Goal: Task Accomplishment & Management: Complete application form

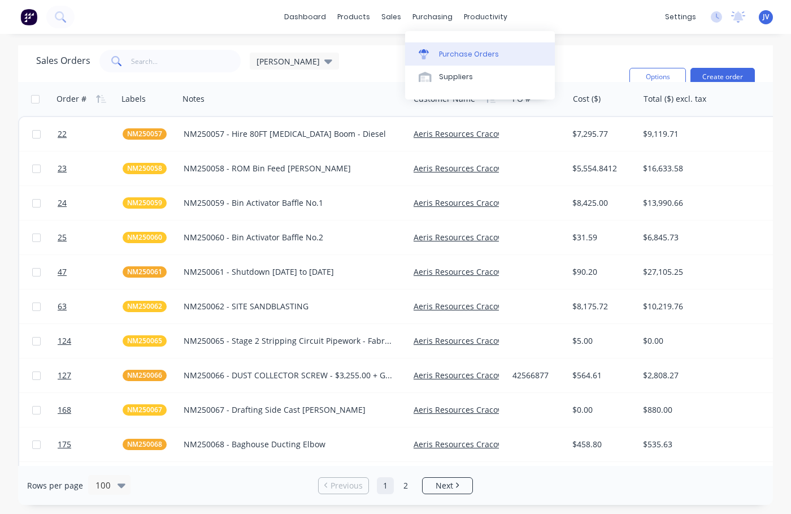
click at [452, 51] on div "Purchase Orders" at bounding box center [469, 54] width 60 height 10
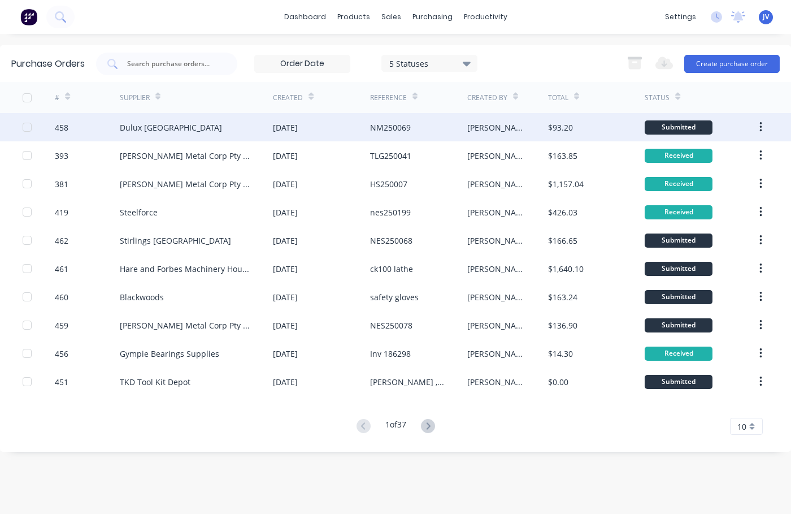
click at [64, 127] on div "458" at bounding box center [62, 127] width 14 height 12
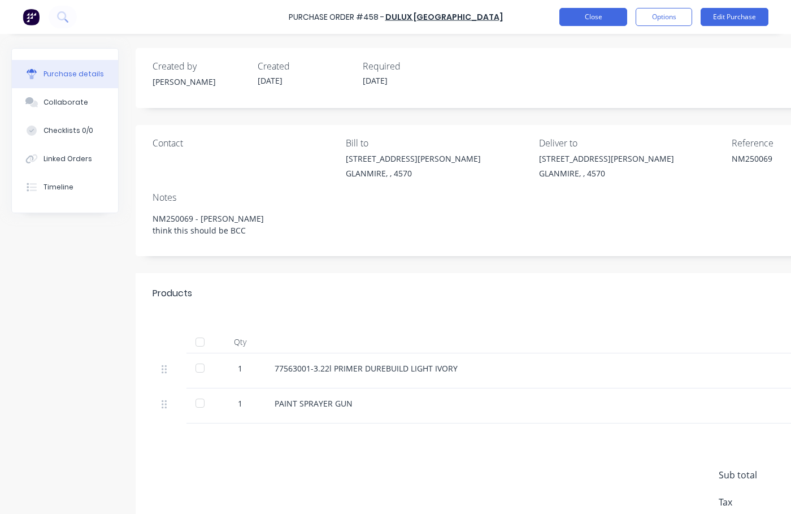
click at [593, 14] on button "Close" at bounding box center [593, 17] width 68 height 18
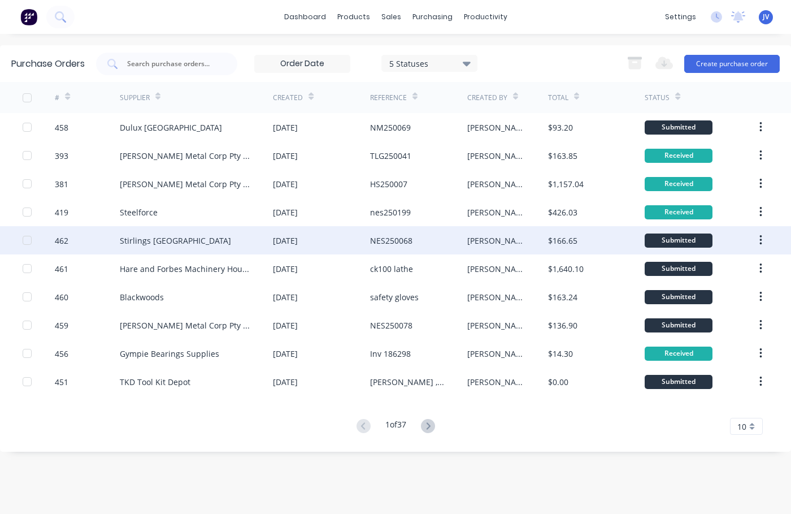
click at [62, 239] on div "462" at bounding box center [62, 240] width 14 height 12
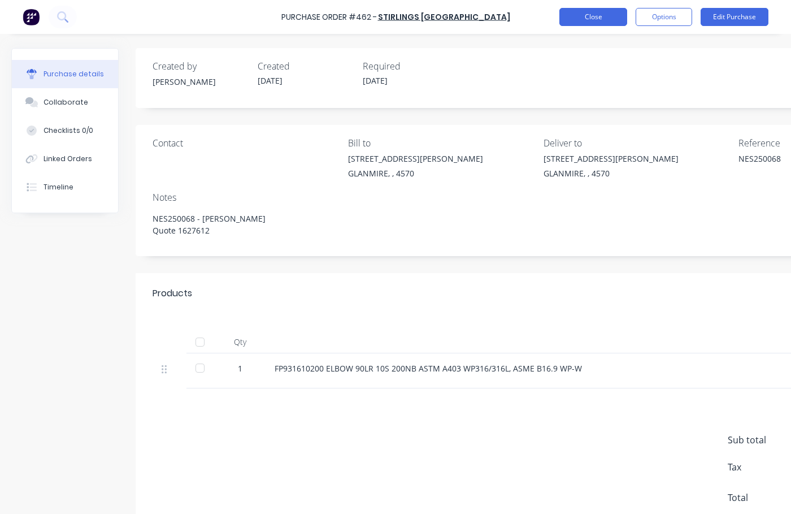
click at [590, 16] on button "Close" at bounding box center [593, 17] width 68 height 18
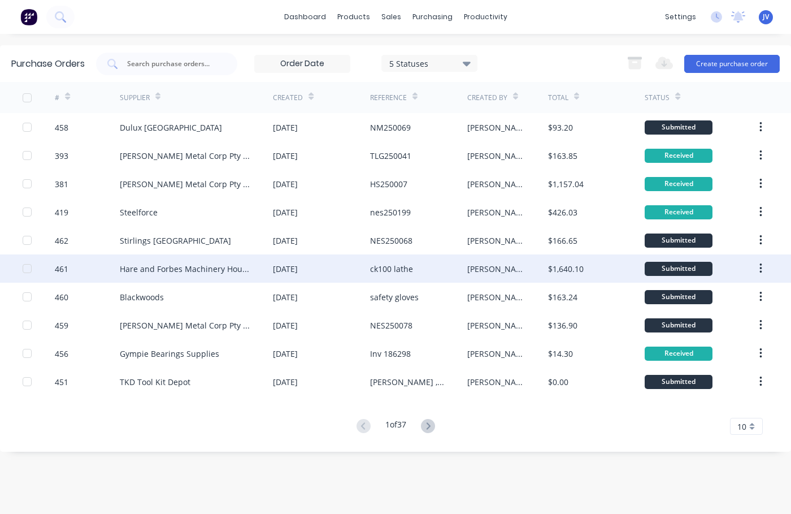
click at [63, 268] on div "461" at bounding box center [62, 269] width 14 height 12
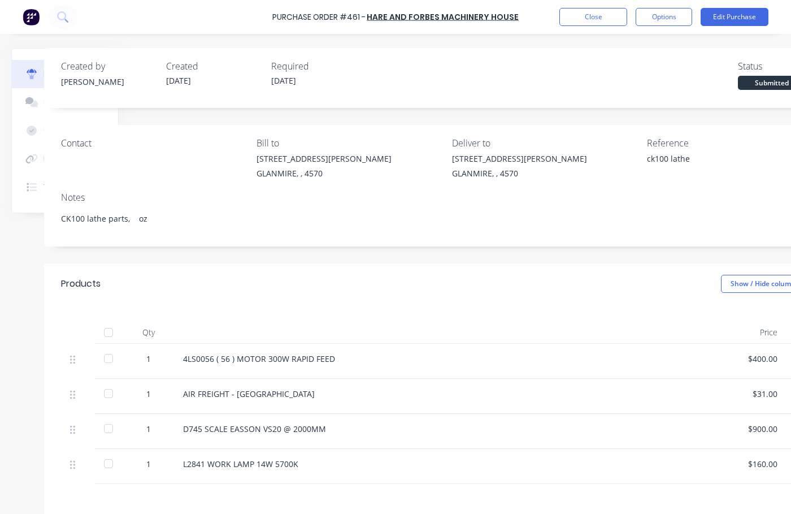
scroll to position [0, 160]
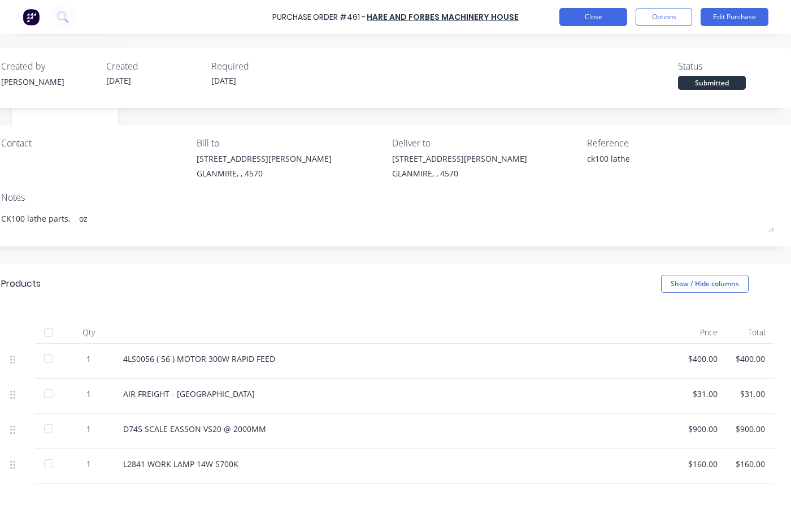
click at [596, 19] on button "Close" at bounding box center [593, 17] width 68 height 18
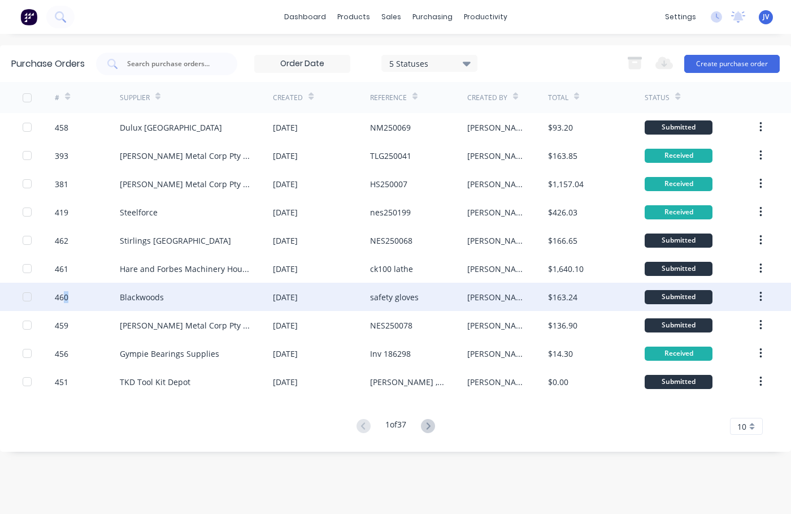
click at [67, 295] on div "460" at bounding box center [62, 297] width 14 height 12
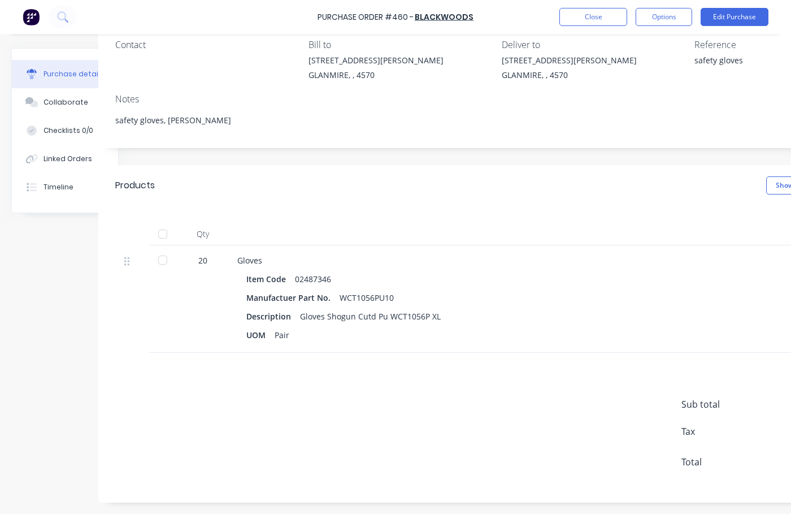
scroll to position [107, 0]
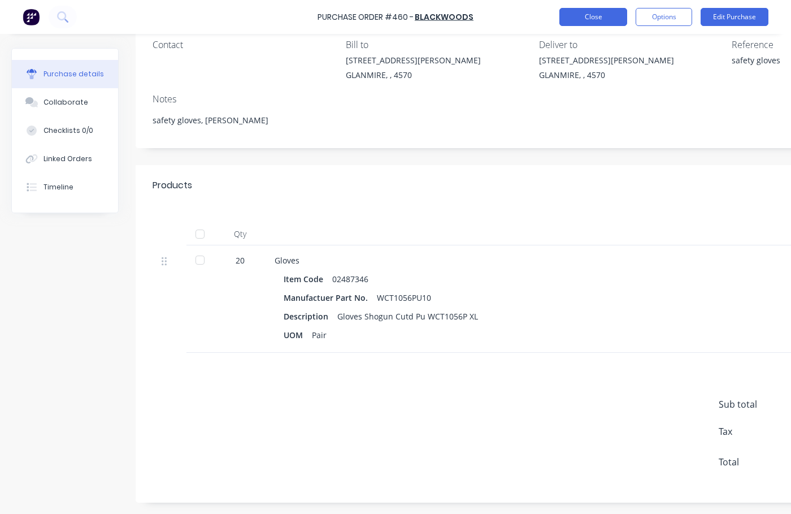
click at [597, 21] on button "Close" at bounding box center [593, 17] width 68 height 18
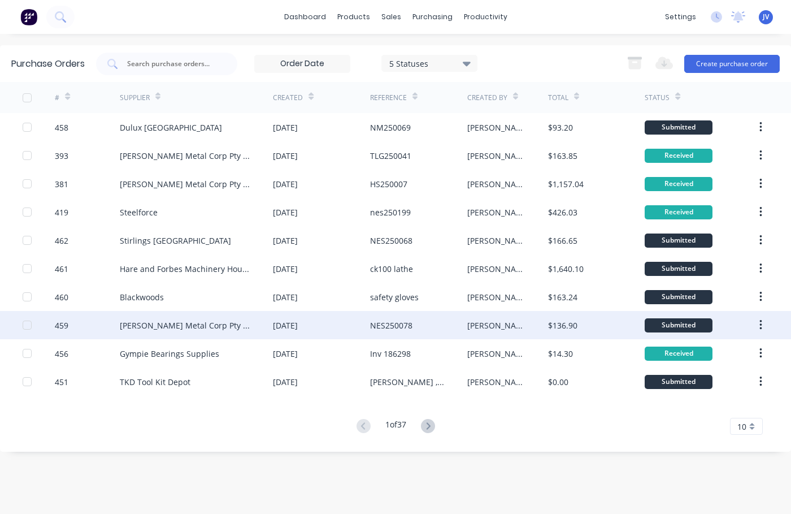
click at [60, 325] on div "459" at bounding box center [62, 325] width 14 height 12
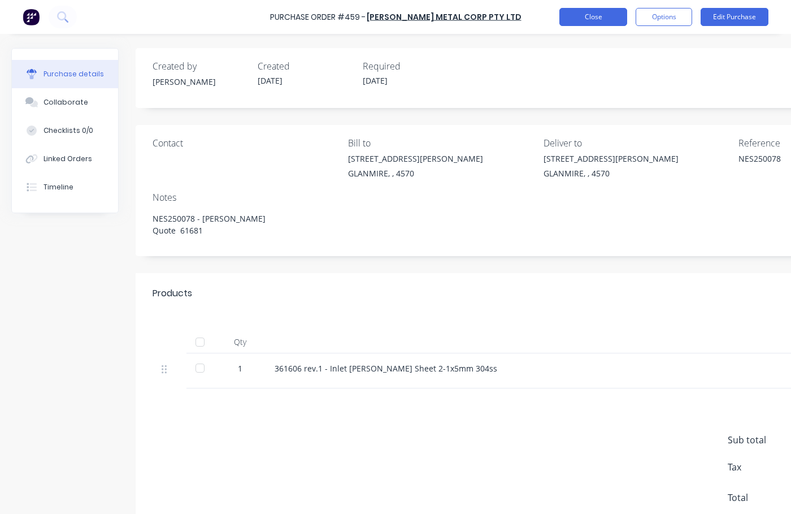
click at [589, 19] on button "Close" at bounding box center [593, 17] width 68 height 18
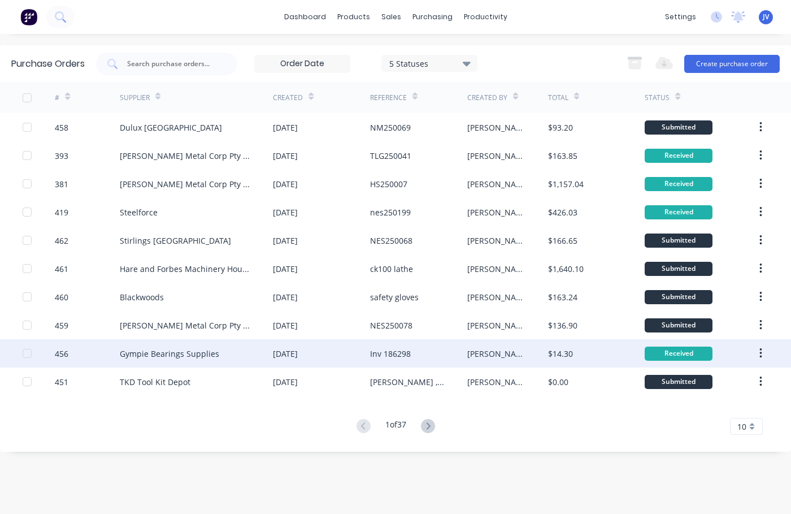
click at [63, 350] on div "456" at bounding box center [62, 353] width 14 height 12
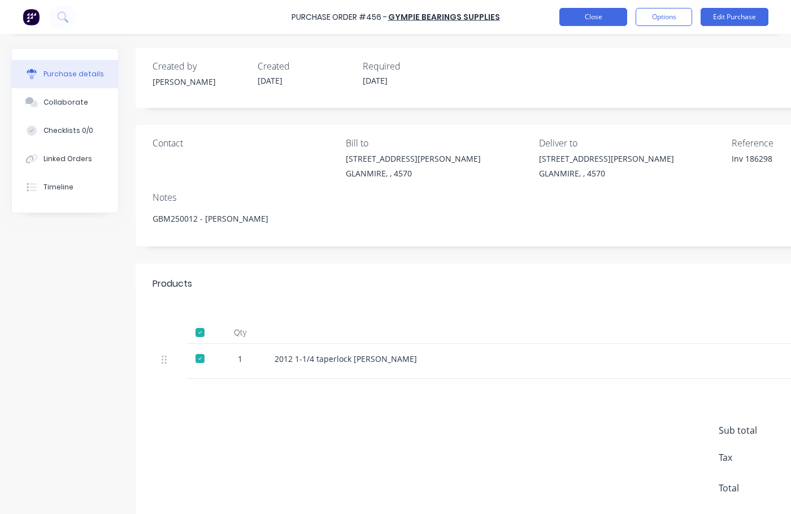
click at [595, 20] on button "Close" at bounding box center [593, 17] width 68 height 18
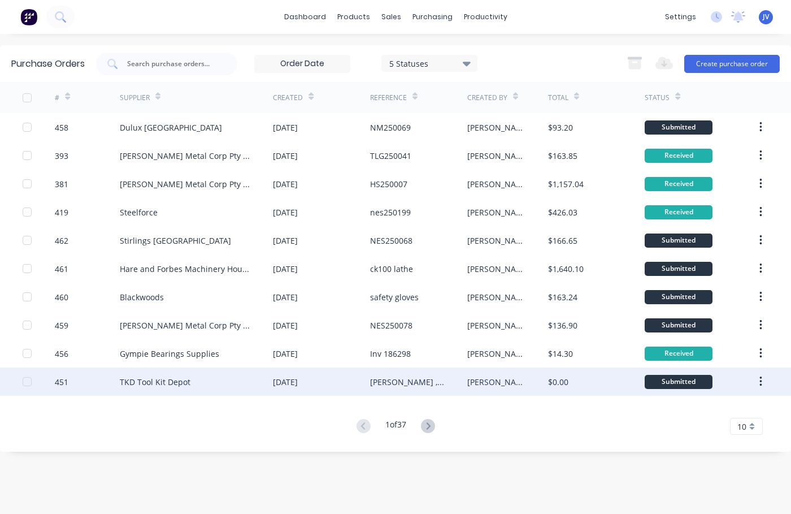
click at [59, 381] on div "451" at bounding box center [62, 382] width 14 height 12
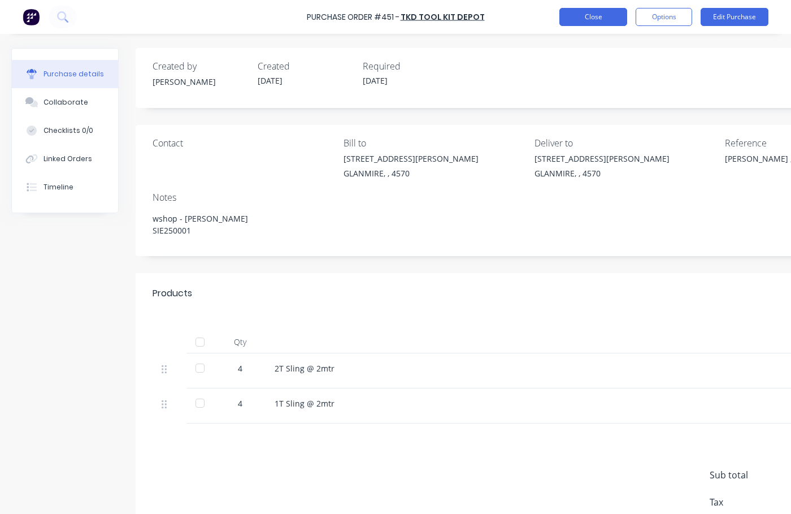
click at [594, 14] on button "Close" at bounding box center [593, 17] width 68 height 18
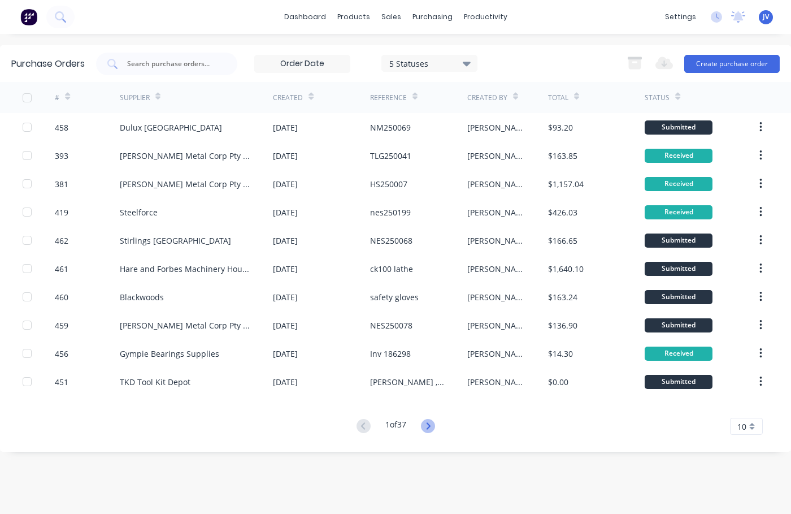
click at [426, 427] on icon at bounding box center [428, 426] width 14 height 14
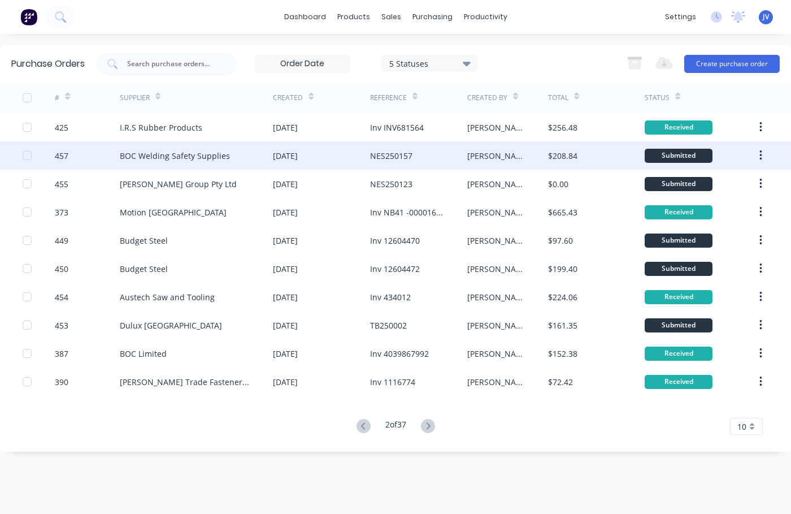
click at [156, 153] on div "BOC Welding Safety Supplies" at bounding box center [175, 156] width 110 height 12
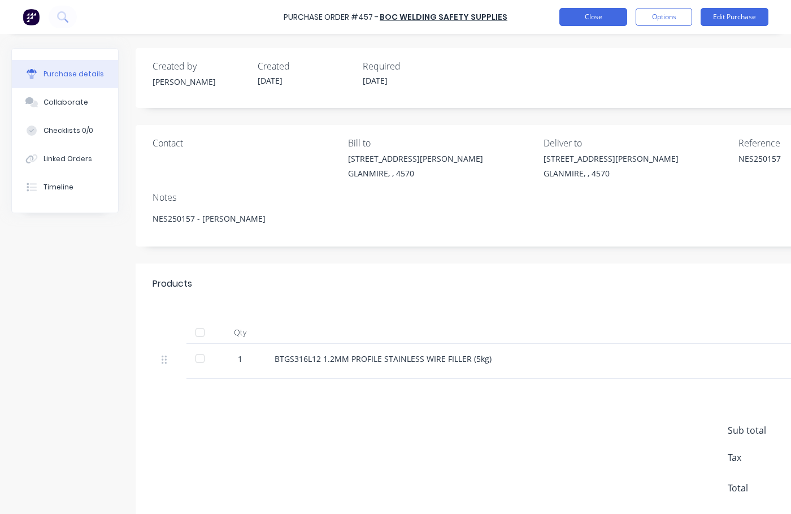
click at [609, 15] on button "Close" at bounding box center [593, 17] width 68 height 18
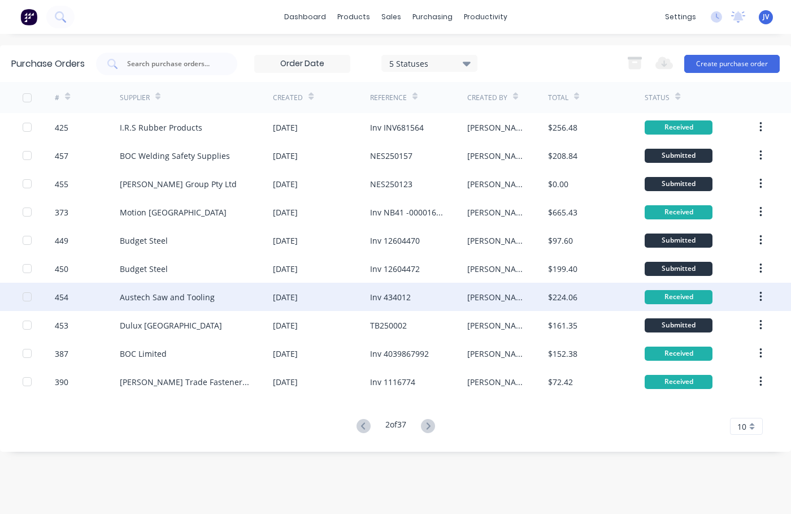
click at [140, 295] on div "Austech Saw and Tooling" at bounding box center [167, 297] width 95 height 12
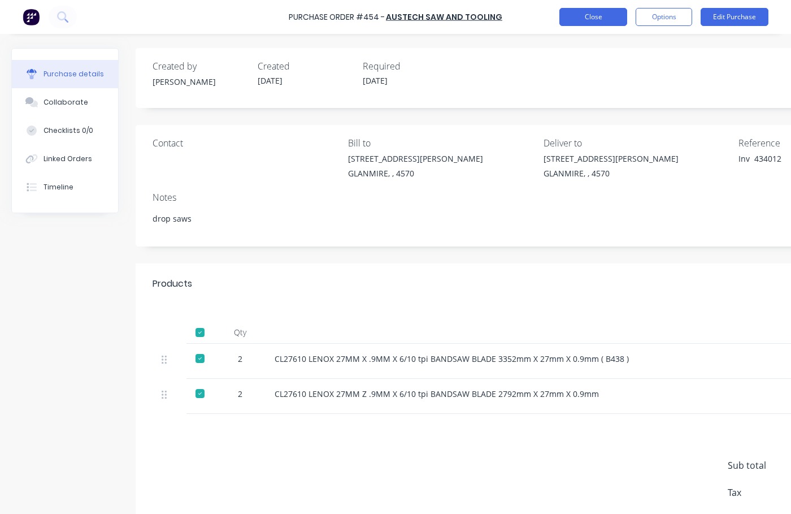
click at [593, 20] on button "Close" at bounding box center [593, 17] width 68 height 18
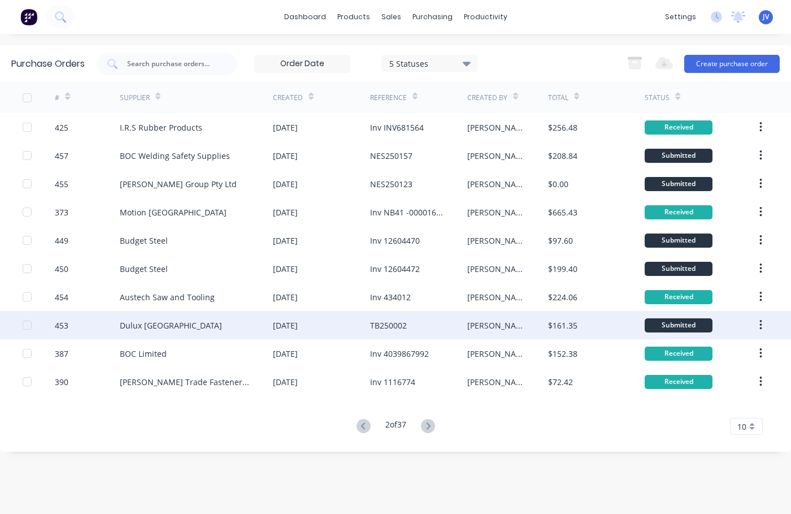
click at [59, 323] on div "453" at bounding box center [62, 325] width 14 height 12
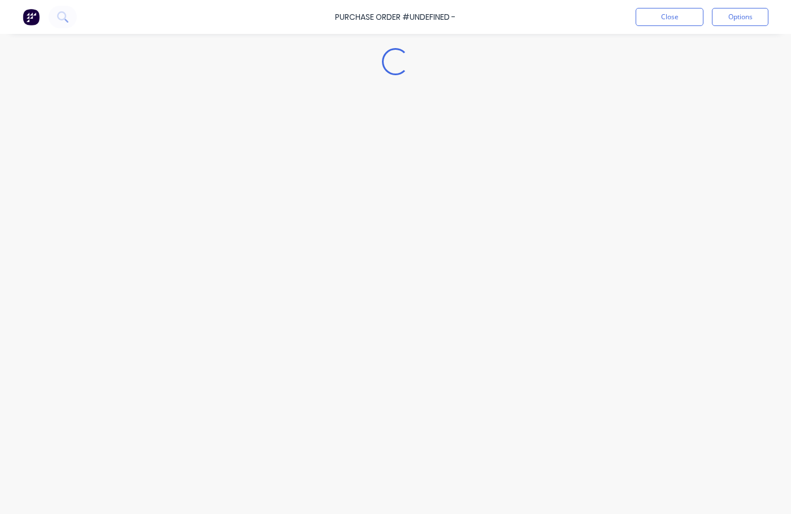
type textarea "x"
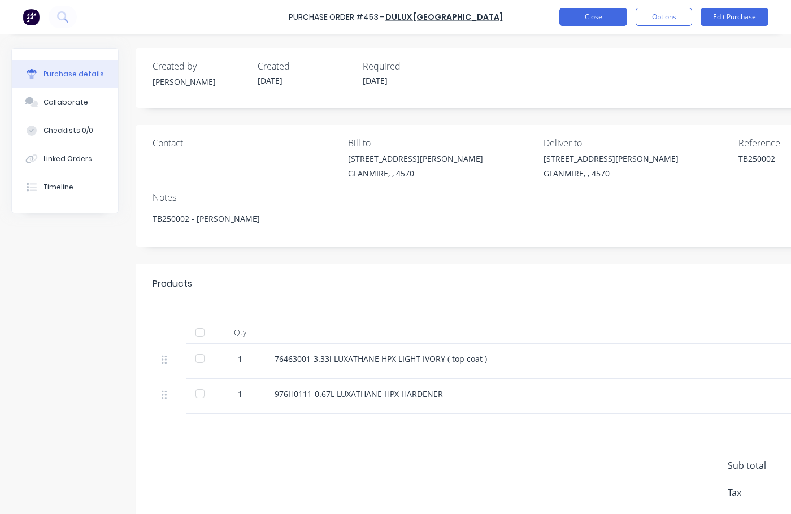
click at [589, 16] on button "Close" at bounding box center [593, 17] width 68 height 18
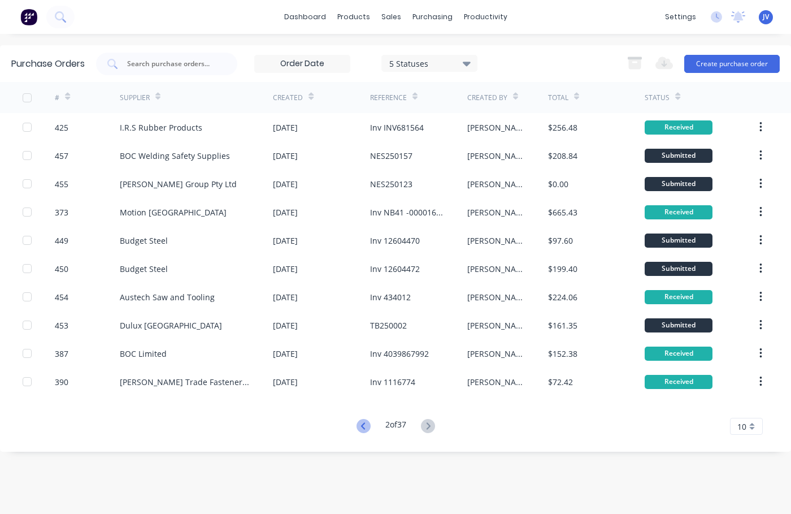
click at [360, 424] on icon at bounding box center [362, 425] width 4 height 7
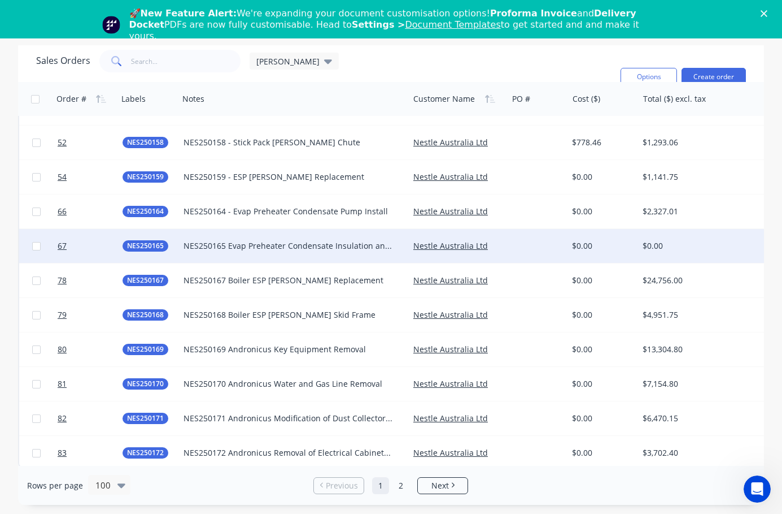
scroll to position [3102, 0]
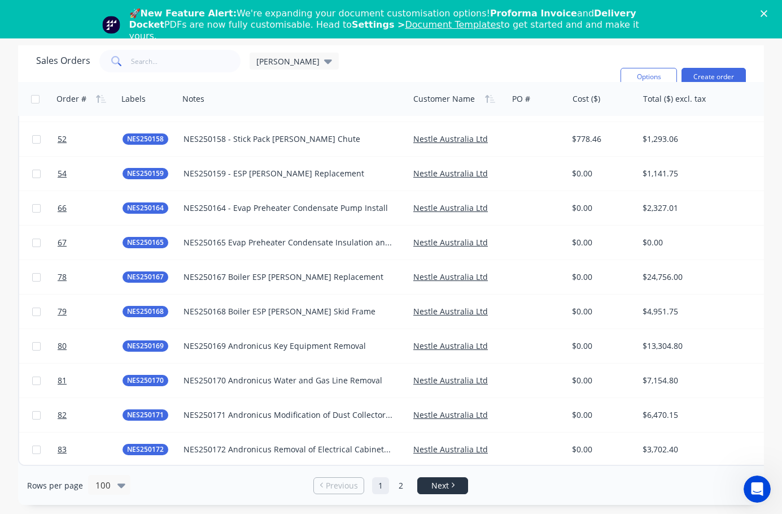
click at [451, 484] on icon "Next page" at bounding box center [452, 485] width 3 height 6
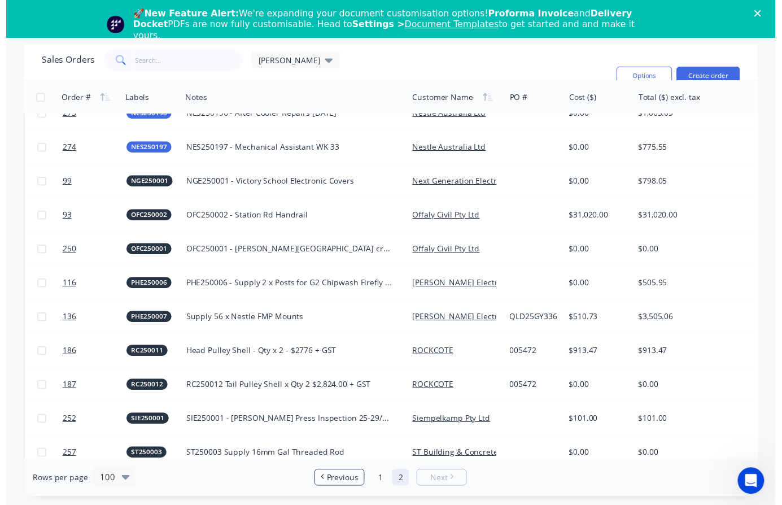
scroll to position [1931, 0]
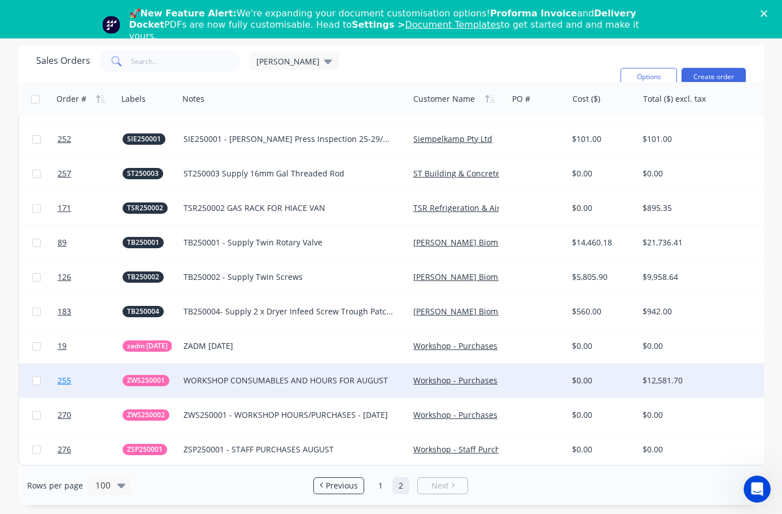
click at [64, 375] on span "255" at bounding box center [65, 380] width 14 height 11
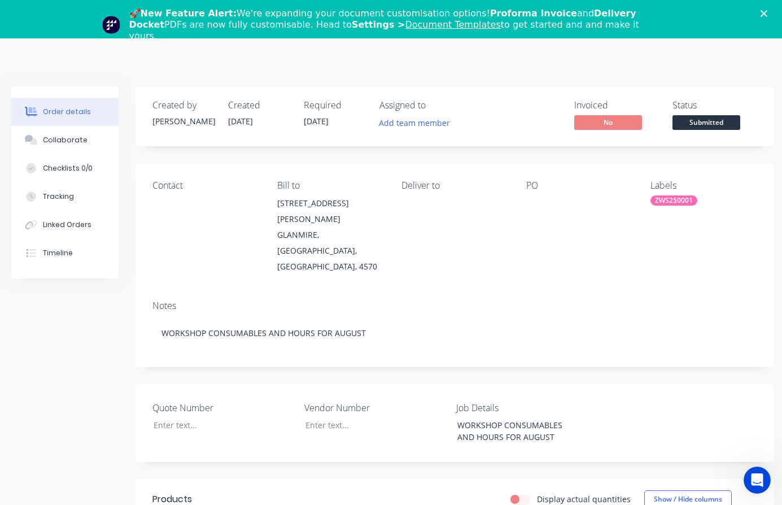
click at [772, 11] on div "Close" at bounding box center [766, 13] width 11 height 7
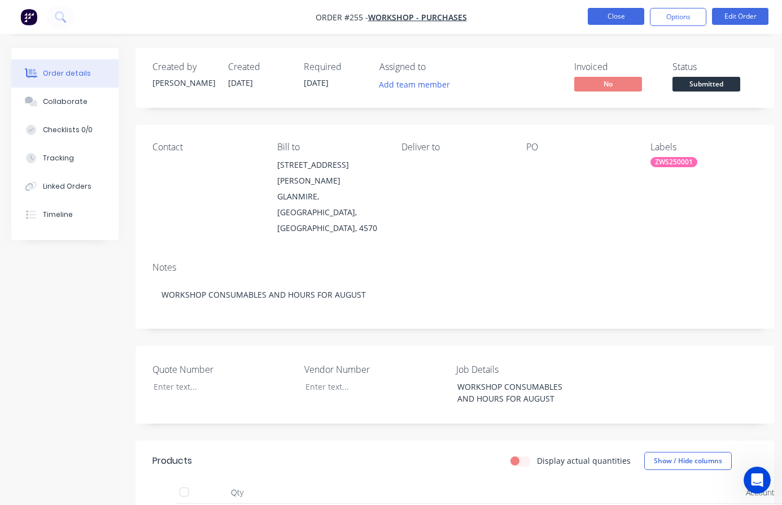
click at [614, 15] on button "Close" at bounding box center [616, 16] width 56 height 17
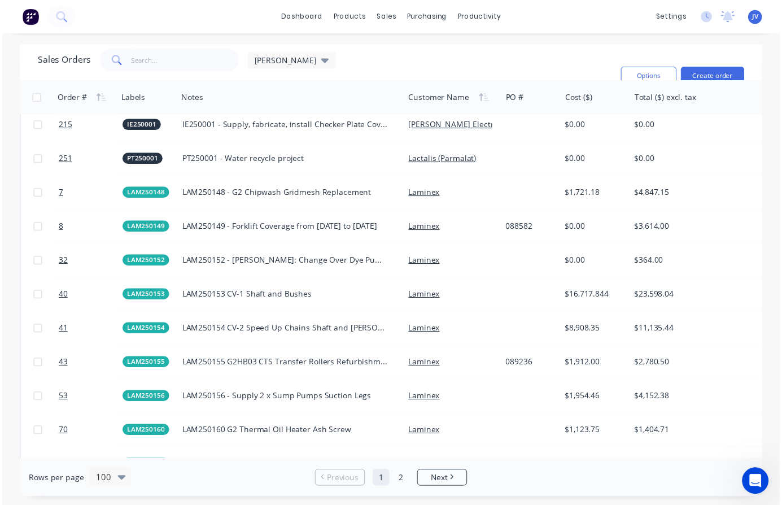
scroll to position [1577, 0]
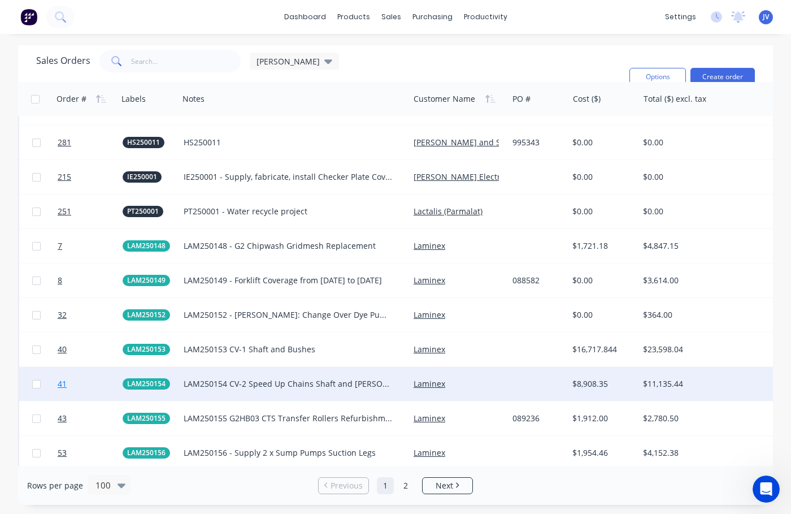
click at [61, 382] on span "41" at bounding box center [62, 383] width 9 height 11
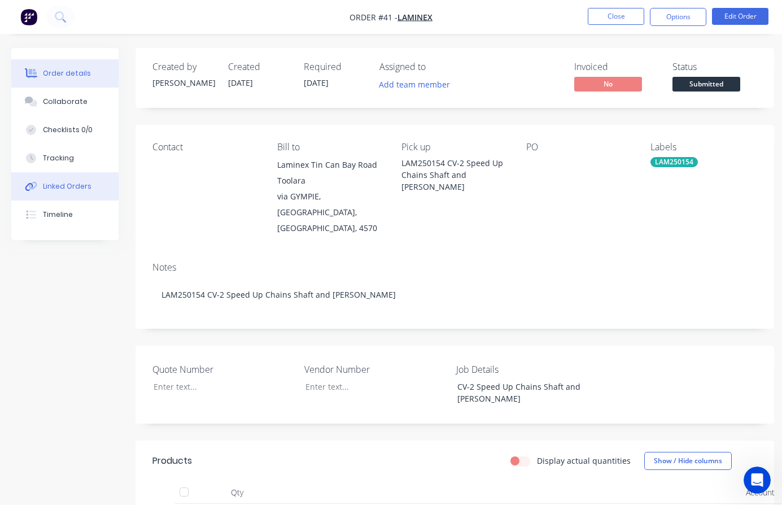
click at [84, 187] on div "Linked Orders" at bounding box center [67, 186] width 49 height 10
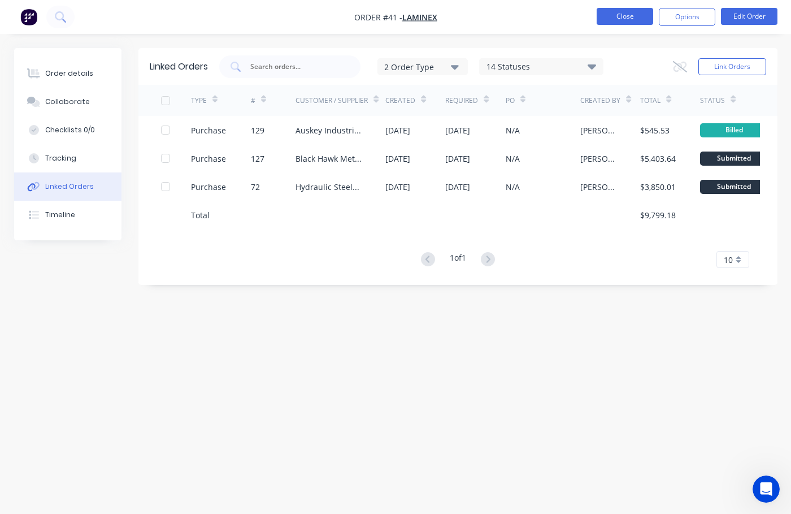
click at [631, 16] on button "Close" at bounding box center [625, 16] width 56 height 17
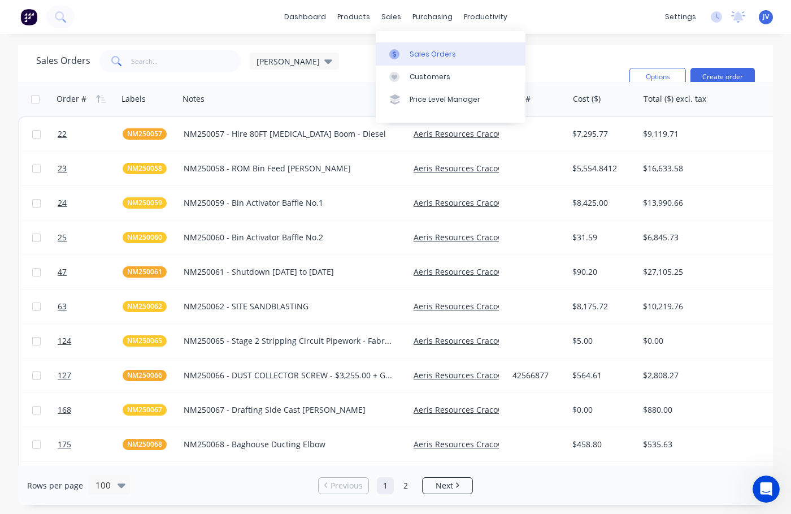
click at [418, 50] on div "Sales Orders" at bounding box center [433, 54] width 46 height 10
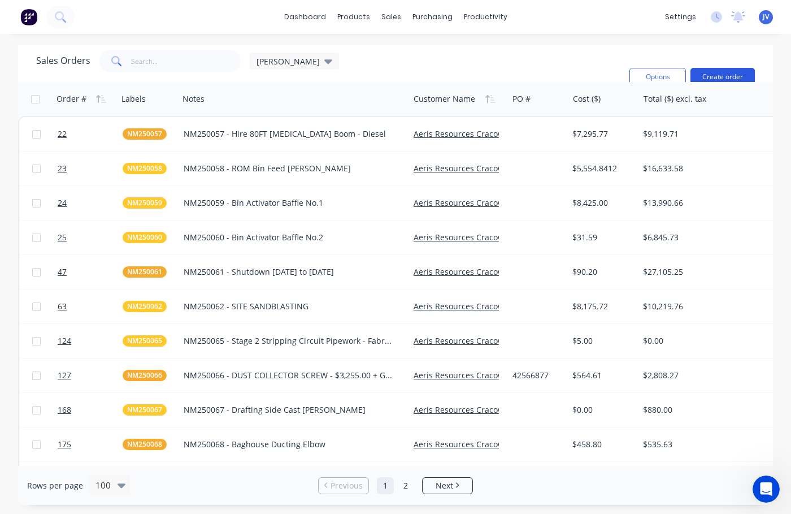
click at [721, 74] on button "Create order" at bounding box center [722, 77] width 64 height 18
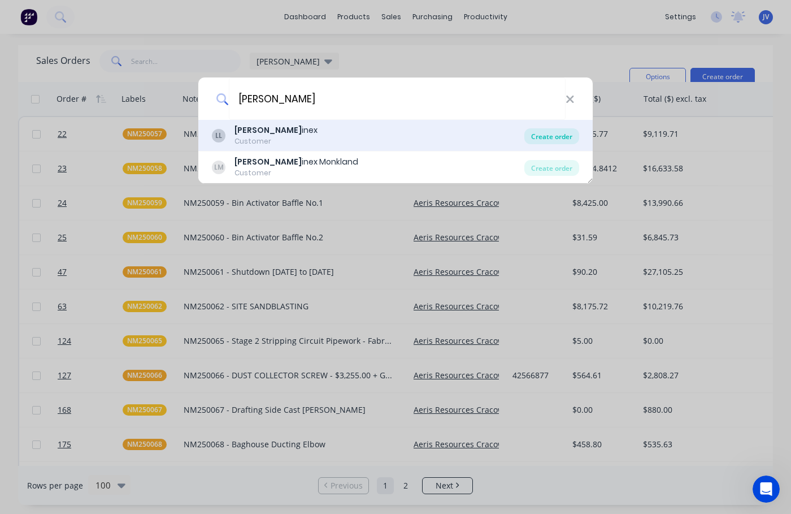
type input "[PERSON_NAME]"
click at [539, 135] on div "Create order" at bounding box center [551, 136] width 55 height 16
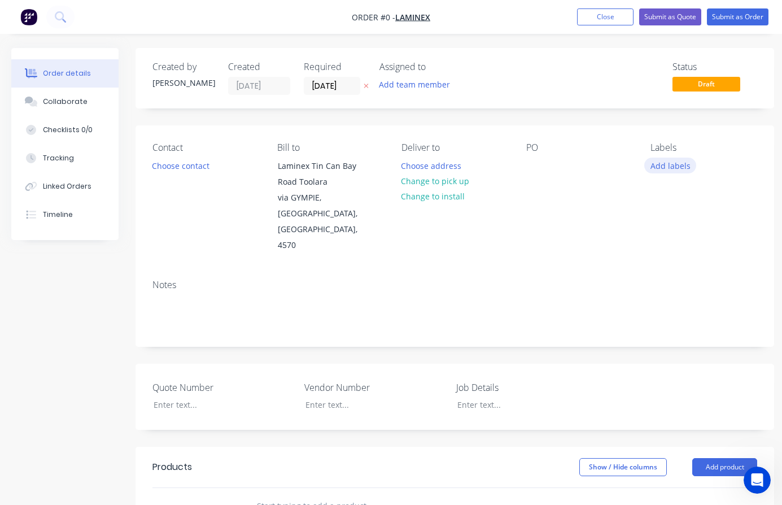
click at [661, 162] on button "Add labels" at bounding box center [671, 165] width 52 height 15
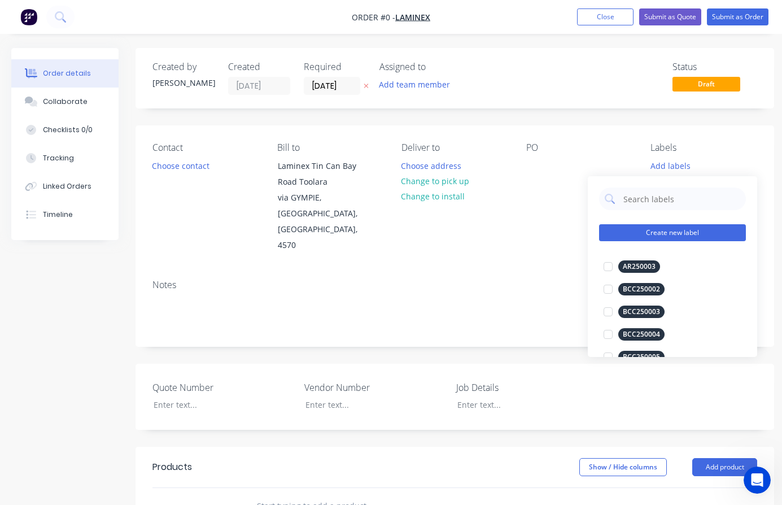
click at [644, 232] on button "Create new label" at bounding box center [672, 232] width 147 height 17
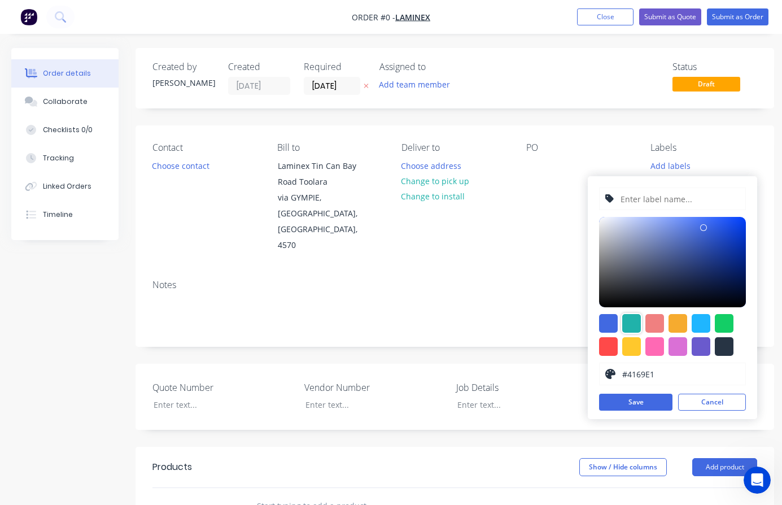
click at [627, 325] on div at bounding box center [632, 323] width 19 height 19
type input "#20B2AA"
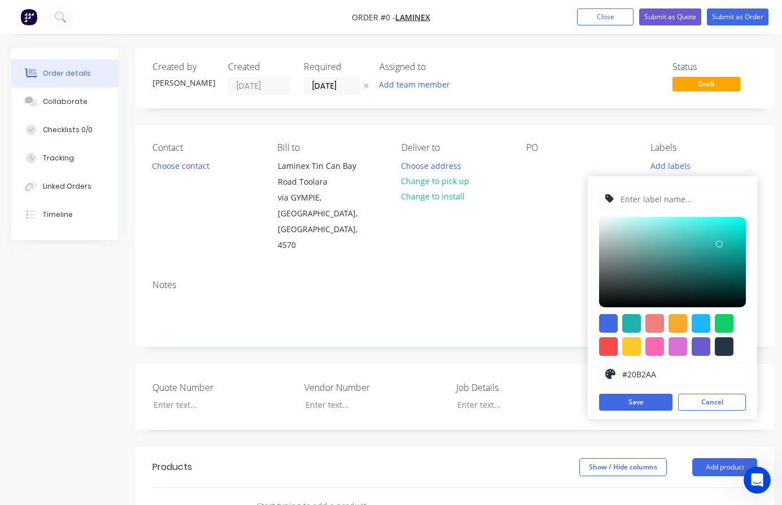
click at [634, 202] on input "text" at bounding box center [680, 198] width 120 height 21
type input "LAM250185"
click at [625, 403] on button "Save" at bounding box center [635, 402] width 73 height 17
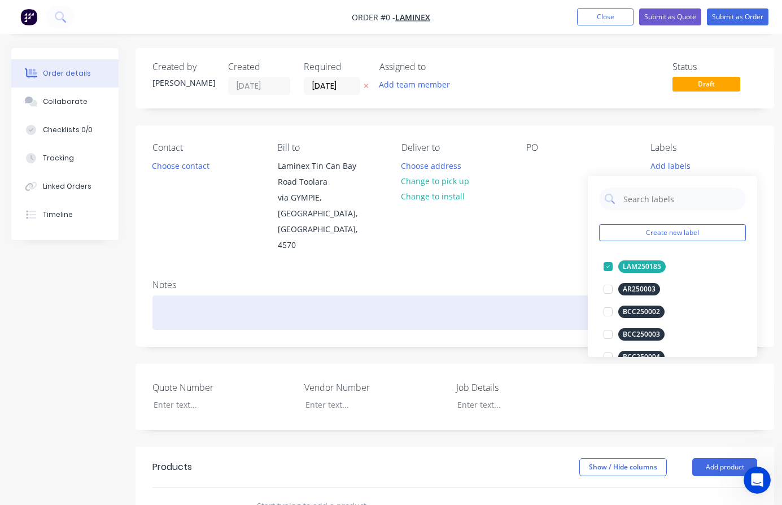
click at [170, 276] on div "Order details Collaborate Checklists 0/0 Tracking Linked Orders Timeline Order …" at bounding box center [393, 431] width 786 height 766
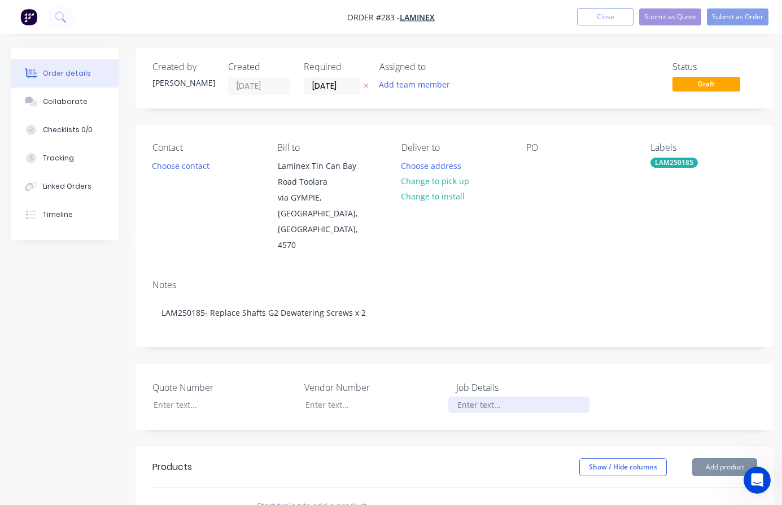
click at [472, 397] on div at bounding box center [519, 405] width 141 height 16
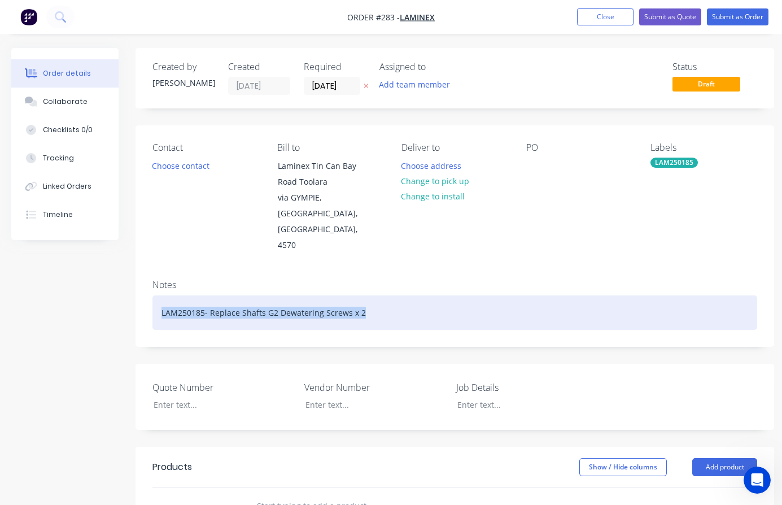
drag, startPoint x: 390, startPoint y: 288, endPoint x: 145, endPoint y: 273, distance: 246.2
click at [145, 273] on div "Notes LAM250185- Replace Shafts G2 Dewatering Screws x 2" at bounding box center [455, 309] width 639 height 76
copy div "LAM250185- Replace Shafts G2 Dewatering Screws x 2"
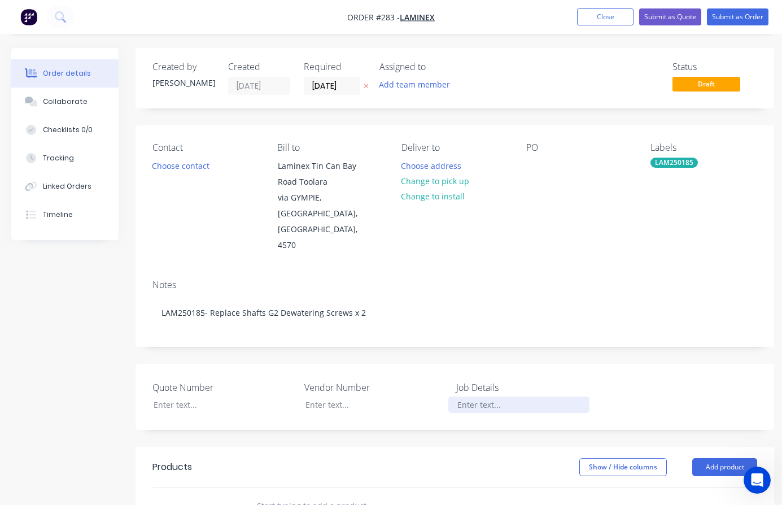
paste div
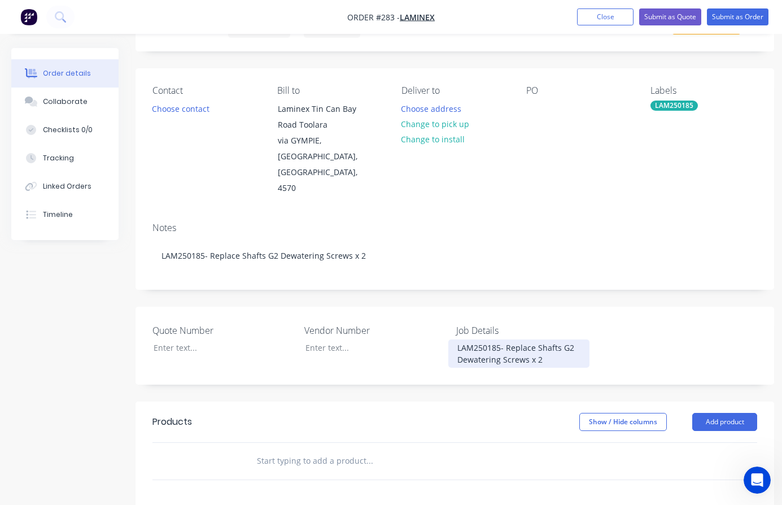
scroll to position [56, 0]
click at [719, 414] on button "Add product" at bounding box center [725, 423] width 65 height 18
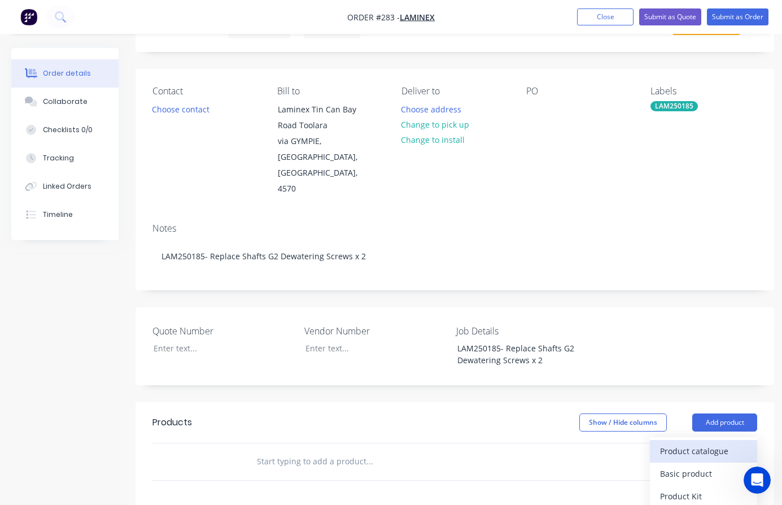
click at [706, 443] on div "Product catalogue" at bounding box center [703, 451] width 87 height 16
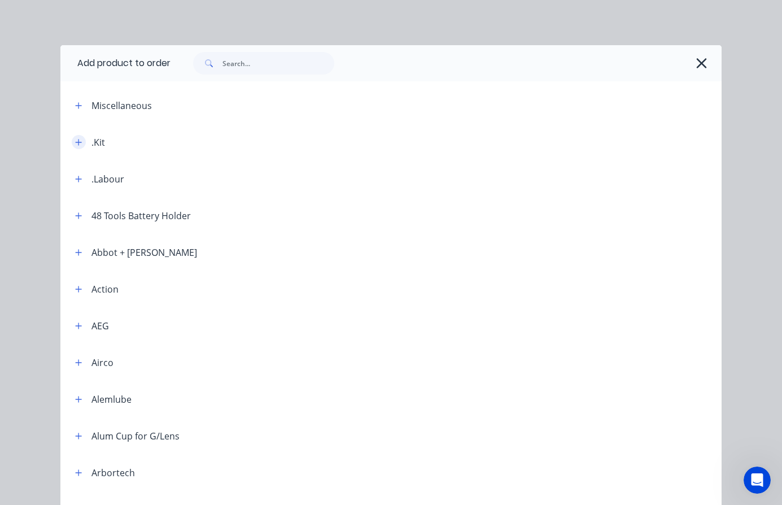
click at [75, 141] on icon "button" at bounding box center [78, 142] width 7 height 8
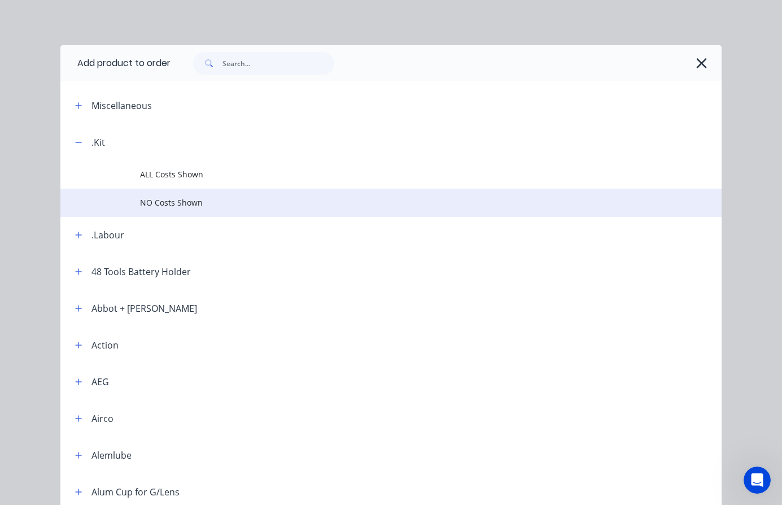
click at [176, 203] on span "NO Costs Shown" at bounding box center [373, 203] width 466 height 12
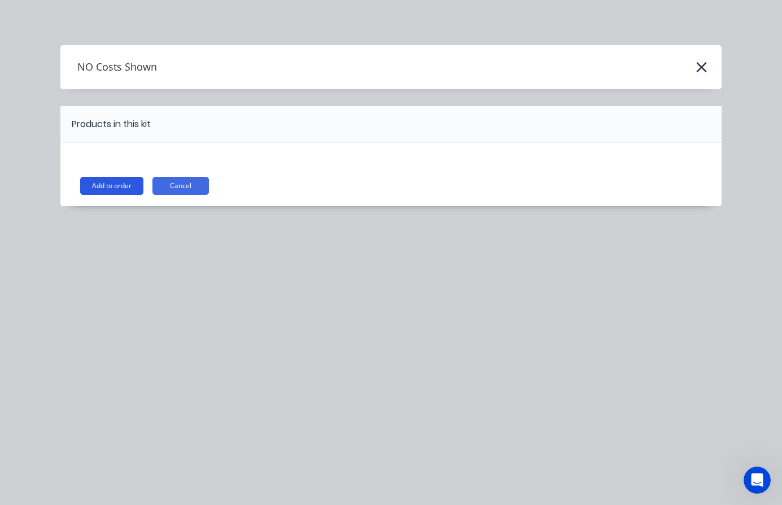
click at [118, 186] on button "Add to order" at bounding box center [111, 186] width 63 height 18
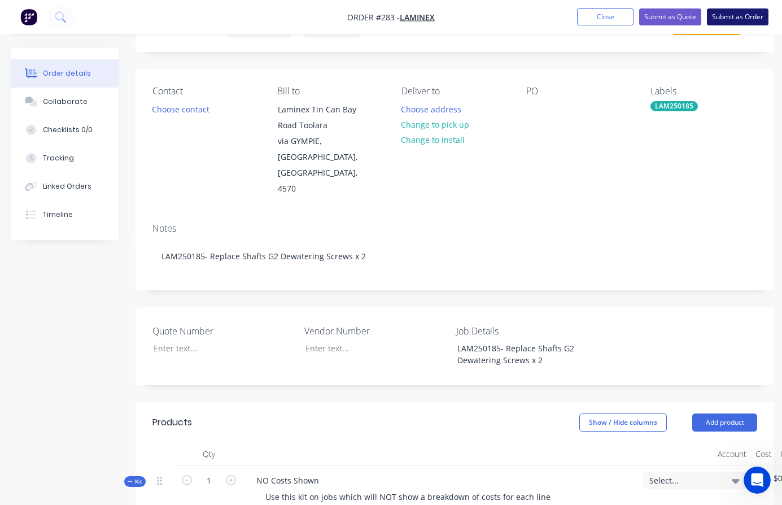
click at [726, 12] on button "Submit as Order" at bounding box center [738, 16] width 62 height 17
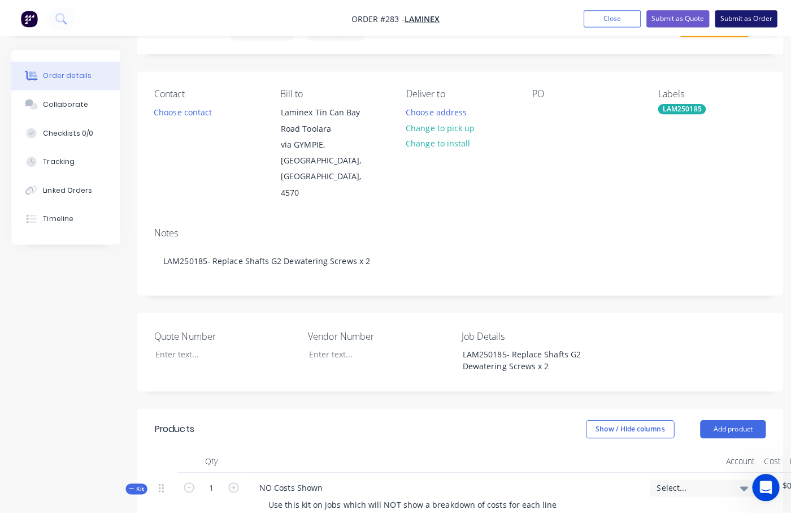
scroll to position [0, 0]
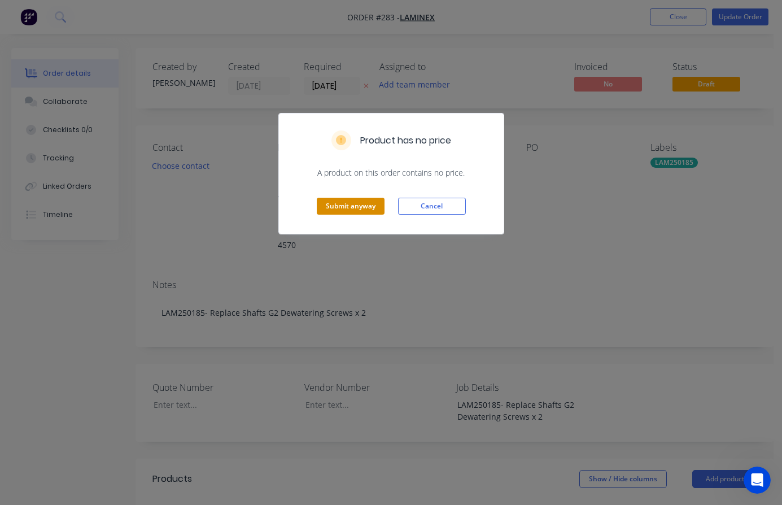
click at [358, 205] on button "Submit anyway" at bounding box center [351, 206] width 68 height 17
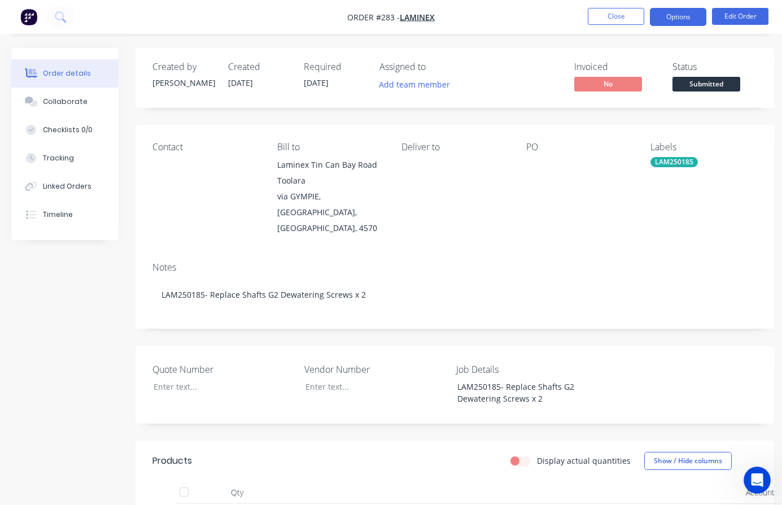
click at [683, 15] on button "Options" at bounding box center [678, 17] width 56 height 18
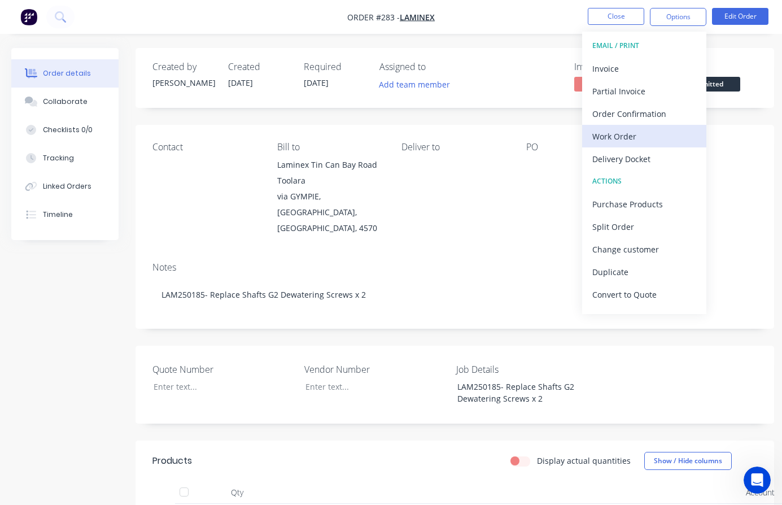
click at [620, 139] on div "Work Order" at bounding box center [645, 136] width 104 height 16
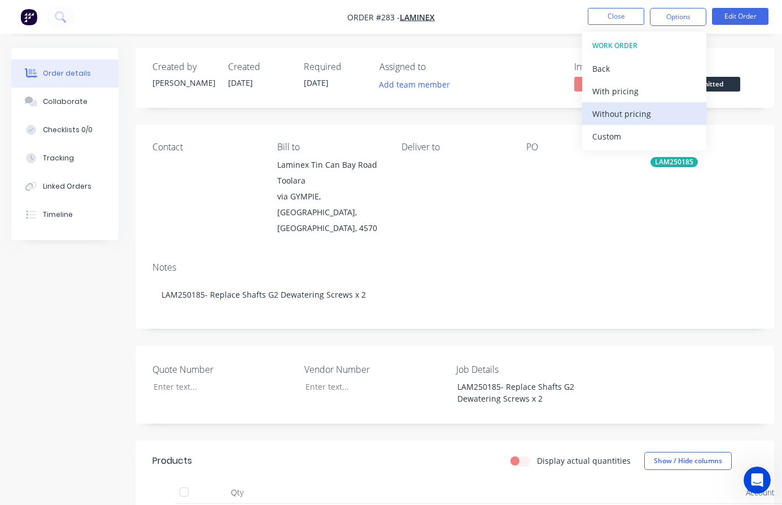
click at [634, 115] on div "Without pricing" at bounding box center [645, 114] width 104 height 16
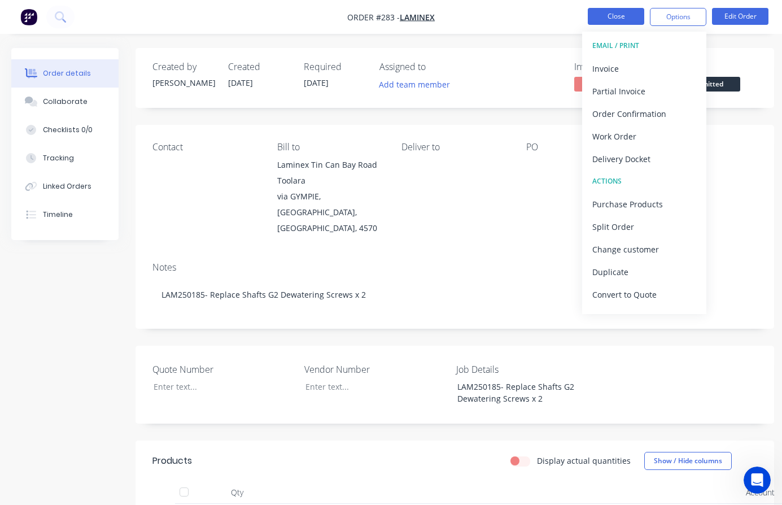
click at [638, 12] on button "Close" at bounding box center [616, 16] width 56 height 17
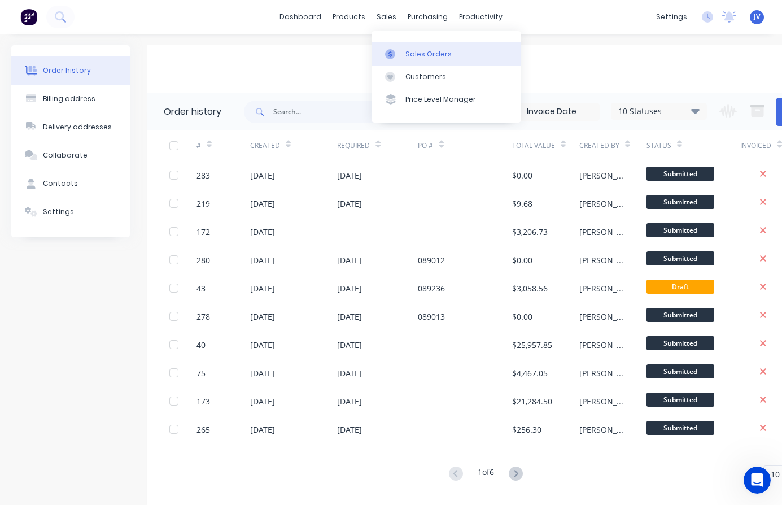
click at [429, 55] on div "Sales Orders" at bounding box center [429, 54] width 46 height 10
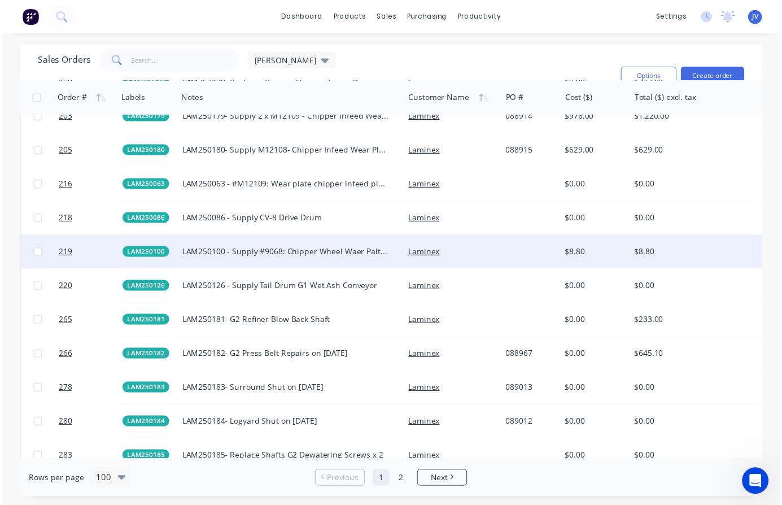
scroll to position [2373, 0]
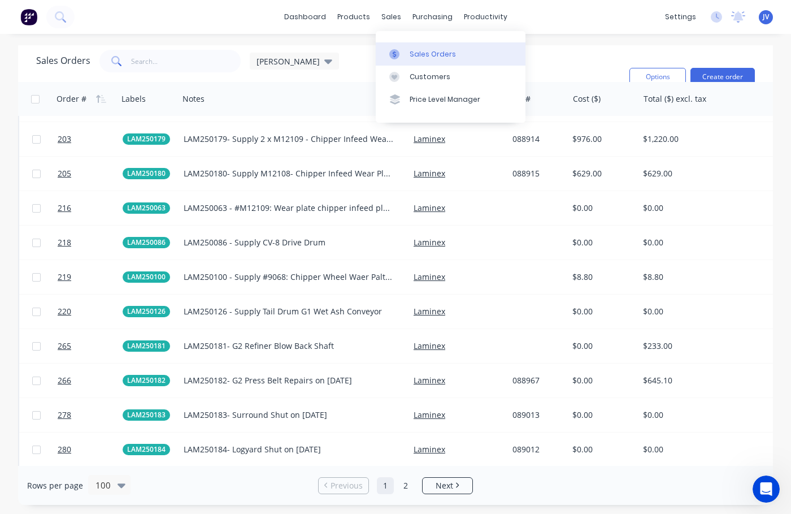
drag, startPoint x: 425, startPoint y: 53, endPoint x: 463, endPoint y: 47, distance: 37.6
click at [427, 53] on div "Sales Orders" at bounding box center [433, 54] width 46 height 10
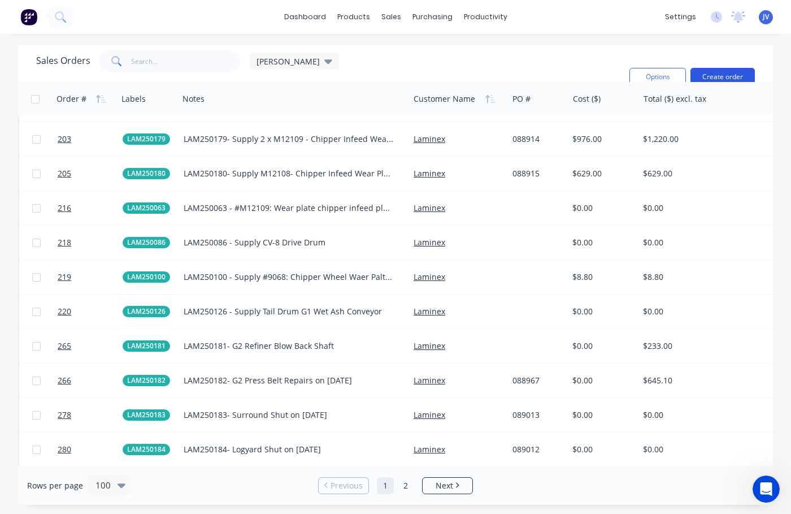
click at [735, 75] on button "Create order" at bounding box center [722, 77] width 64 height 18
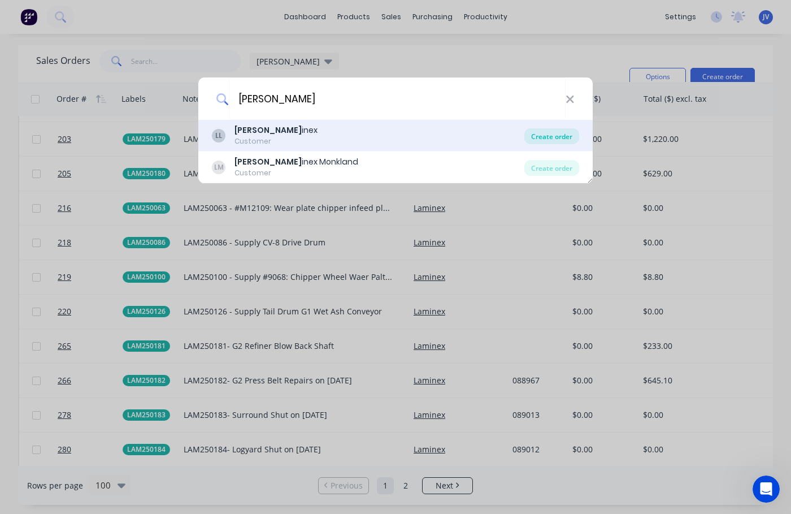
type input "[PERSON_NAME]"
click at [548, 139] on div "Create order" at bounding box center [551, 136] width 55 height 16
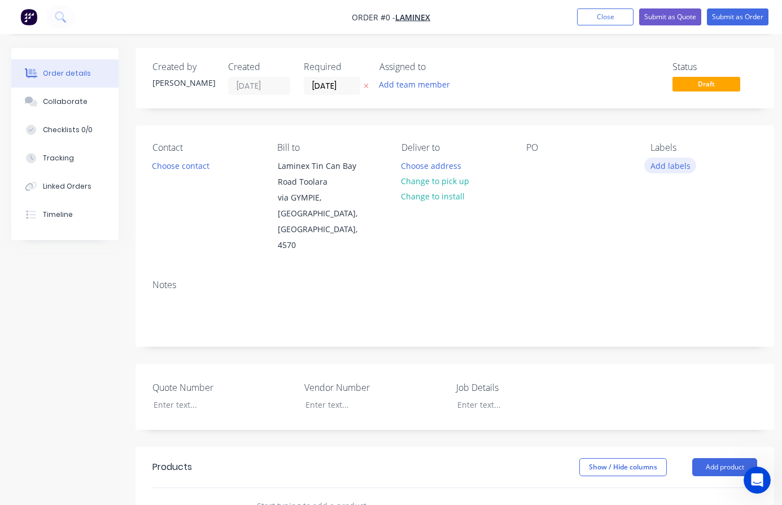
click at [669, 163] on button "Add labels" at bounding box center [671, 165] width 52 height 15
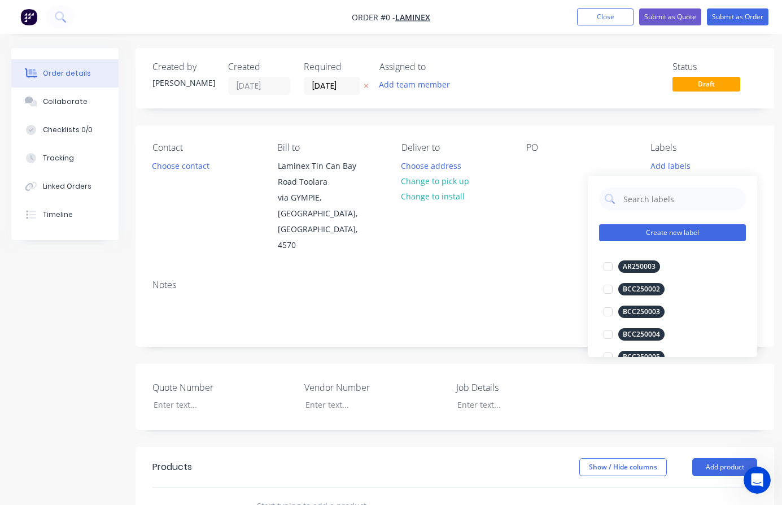
click at [670, 232] on button "Create new label" at bounding box center [672, 232] width 147 height 17
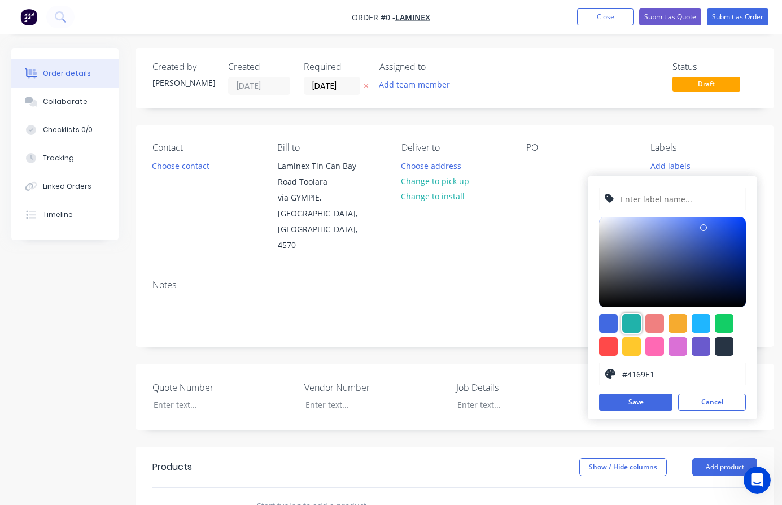
click at [634, 327] on div at bounding box center [632, 323] width 19 height 19
type input "#20B2AA"
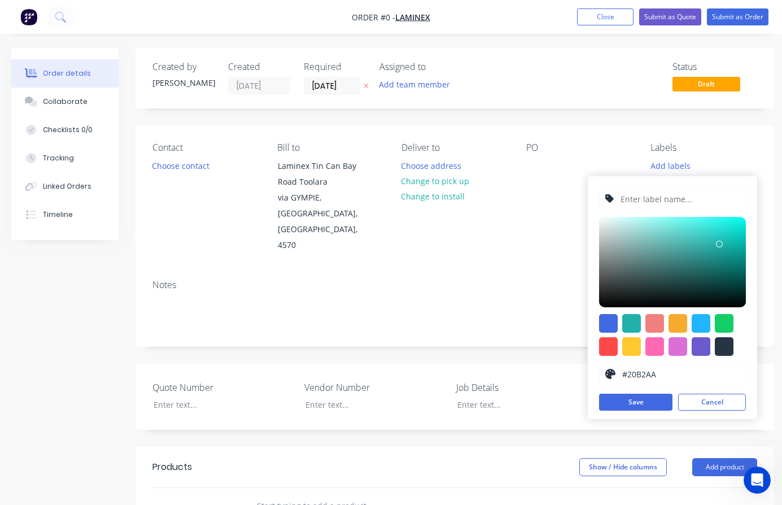
click at [654, 202] on input "text" at bounding box center [680, 198] width 120 height 21
type input "LAM250186"
click at [635, 406] on button "Save" at bounding box center [635, 402] width 73 height 17
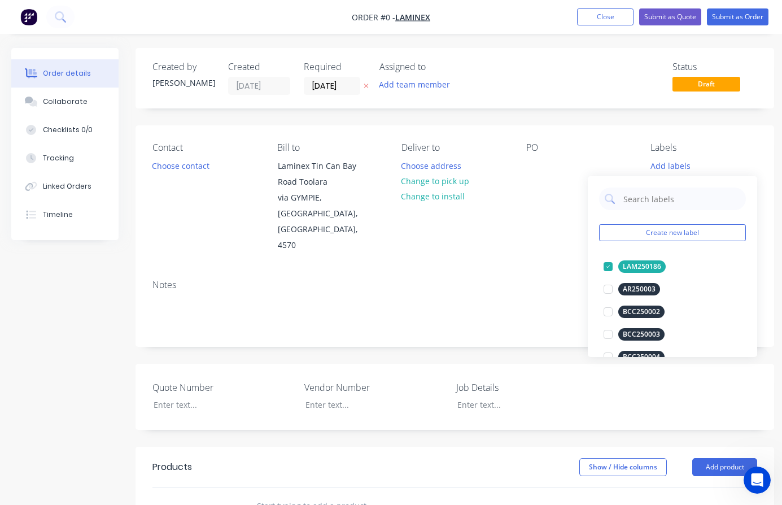
click at [563, 242] on div "Order details Collaborate Checklists 0/0 Tracking Linked Orders Timeline Order …" at bounding box center [393, 431] width 786 height 766
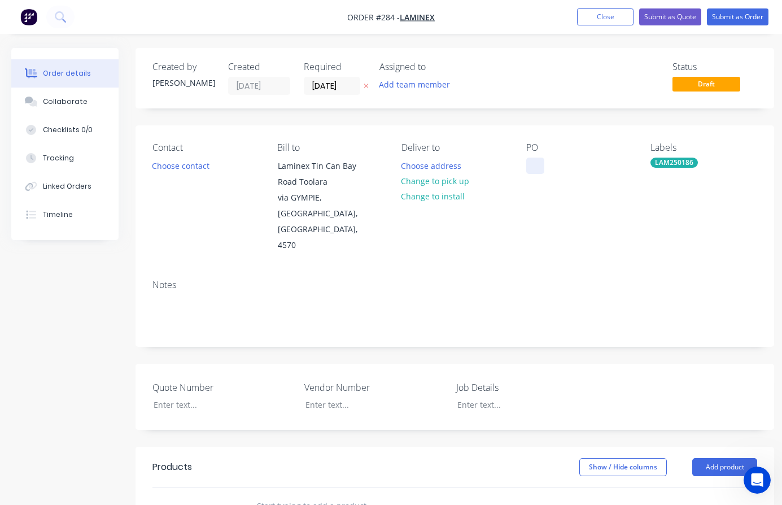
click at [534, 165] on div at bounding box center [536, 166] width 18 height 16
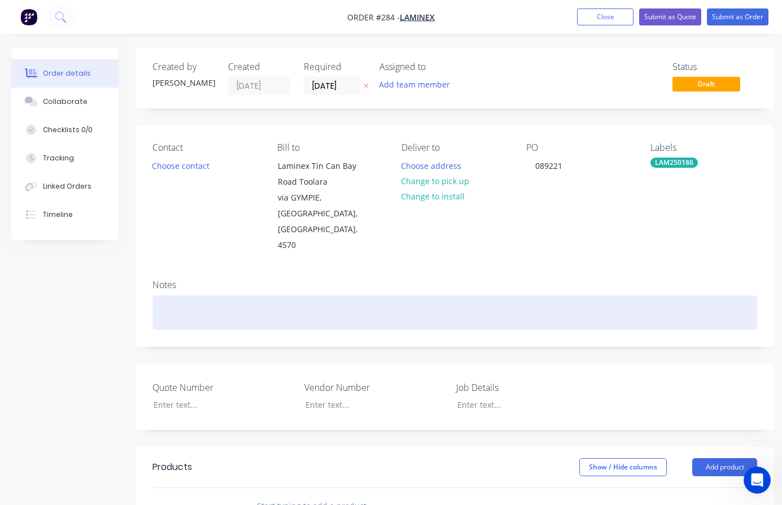
click at [175, 295] on div at bounding box center [455, 312] width 605 height 34
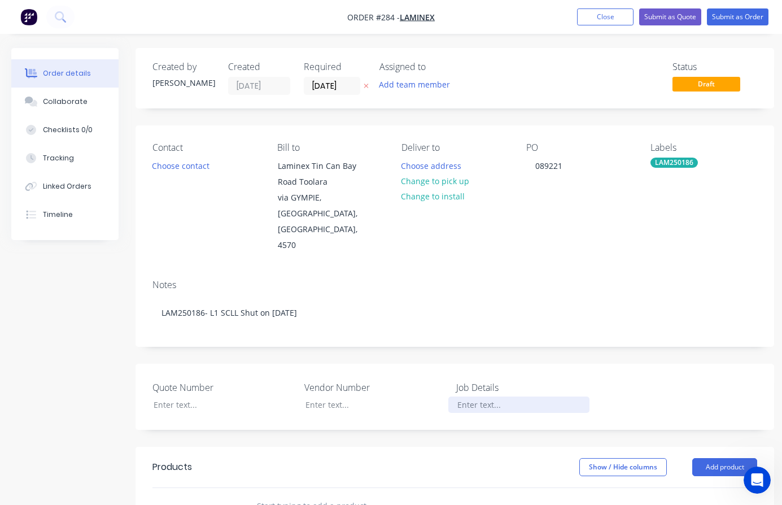
click at [491, 397] on div at bounding box center [519, 405] width 141 height 16
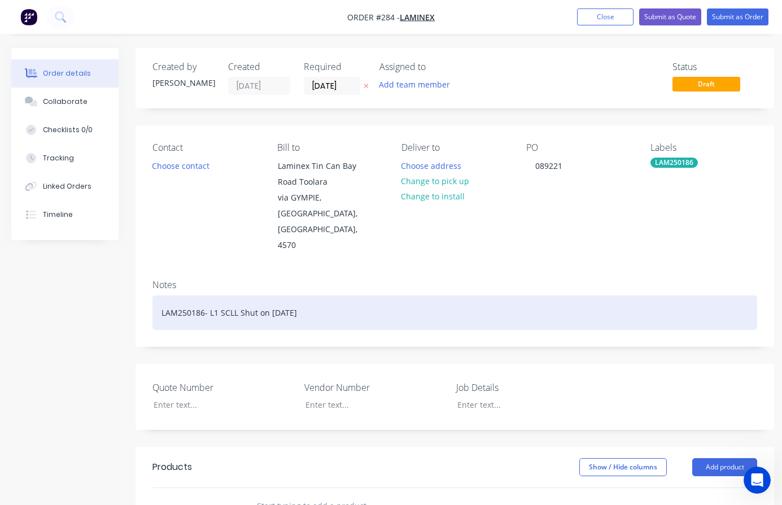
drag, startPoint x: 326, startPoint y: 284, endPoint x: 162, endPoint y: 277, distance: 164.0
click at [162, 295] on div "LAM250186- L1 SCLL Shut on [DATE]" at bounding box center [455, 312] width 605 height 34
copy div "LAM250186- L1 SCLL Shut on [DATE]"
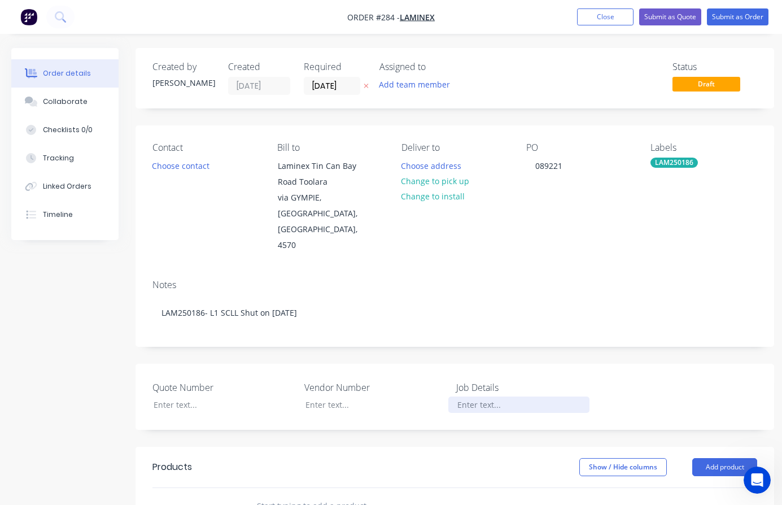
paste div
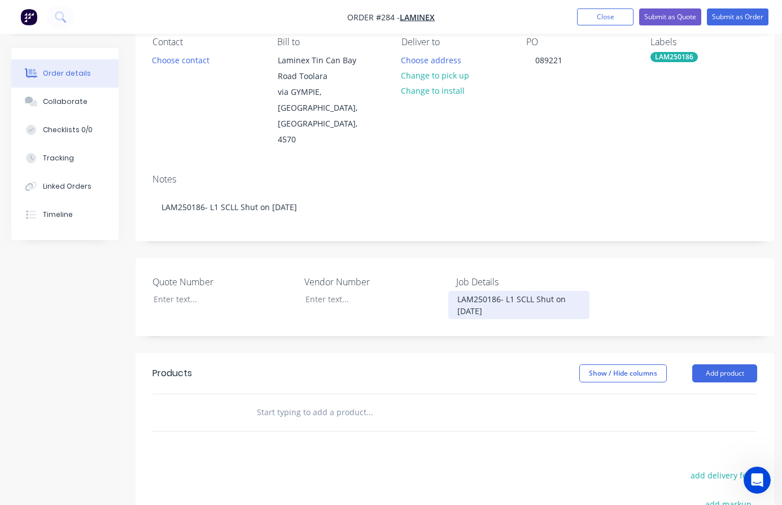
scroll to position [113, 0]
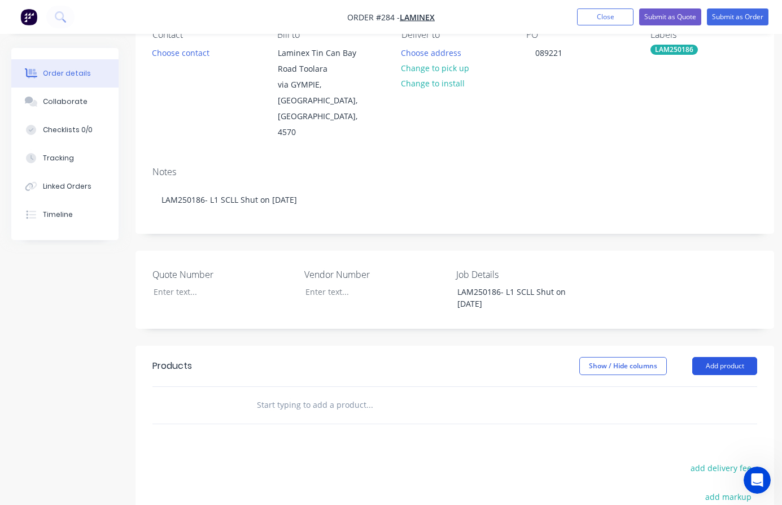
click at [719, 357] on button "Add product" at bounding box center [725, 366] width 65 height 18
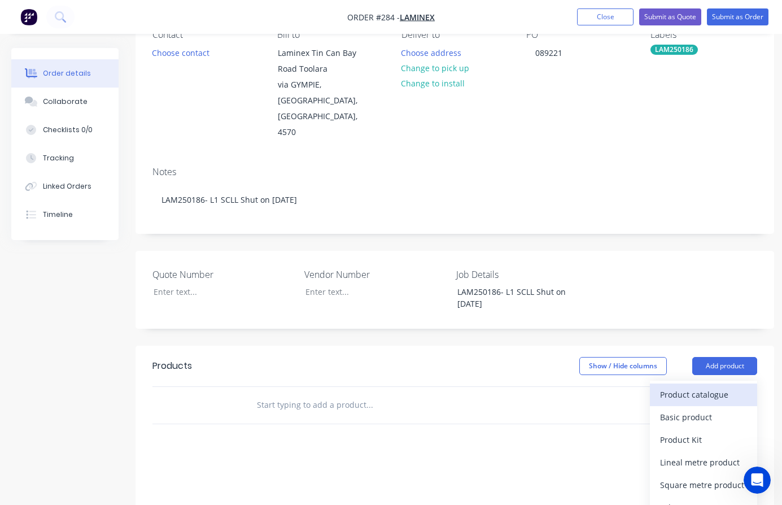
click at [689, 386] on div "Product catalogue" at bounding box center [703, 394] width 87 height 16
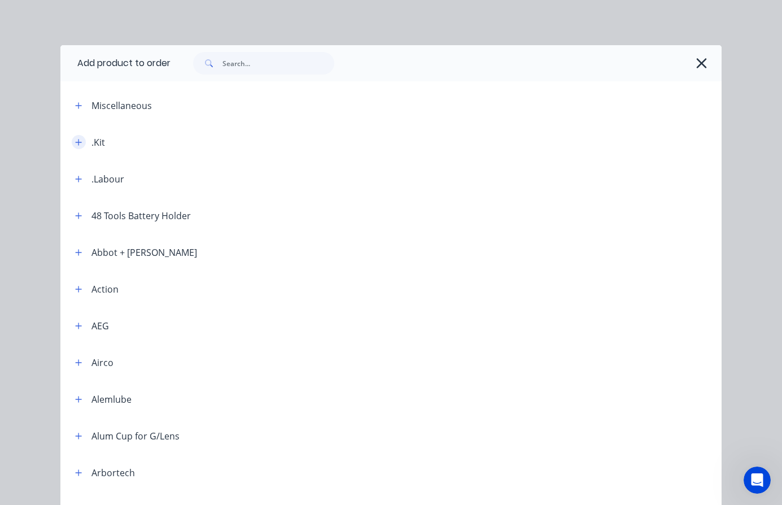
click at [75, 145] on icon "button" at bounding box center [78, 142] width 7 height 8
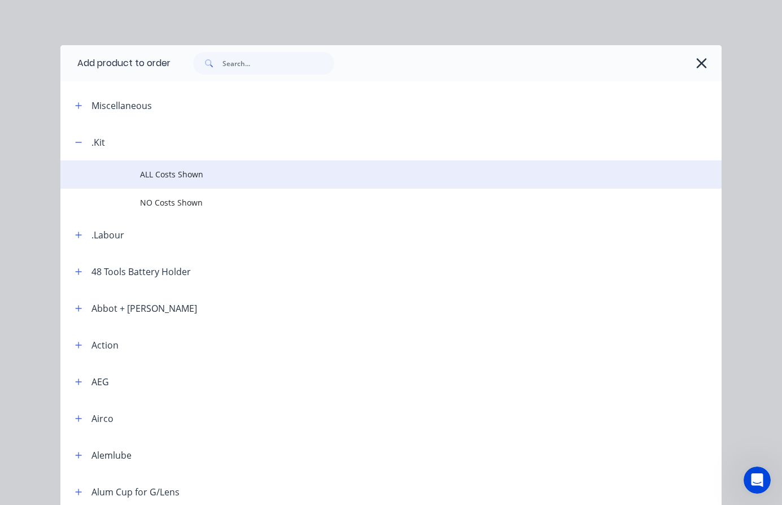
click at [163, 173] on span "ALL Costs Shown" at bounding box center [373, 174] width 466 height 12
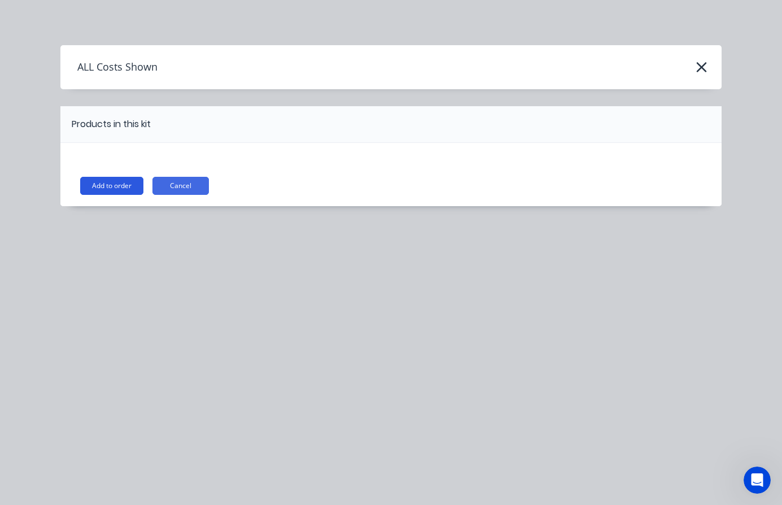
click at [127, 184] on button "Add to order" at bounding box center [111, 186] width 63 height 18
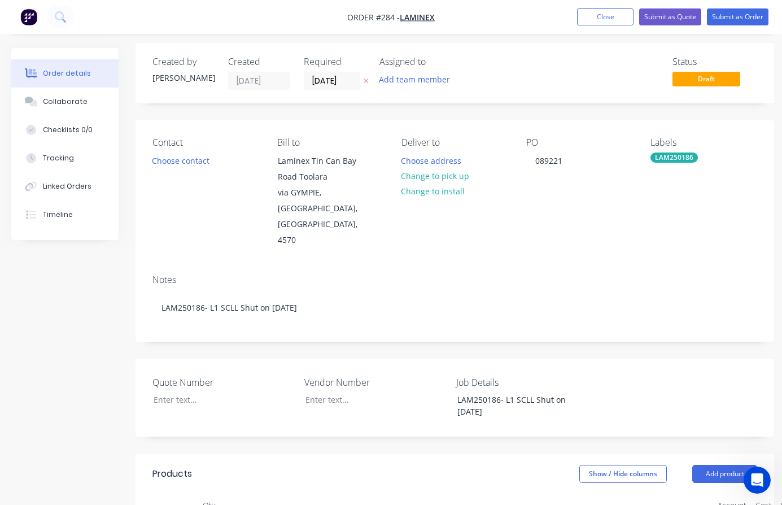
scroll to position [0, 0]
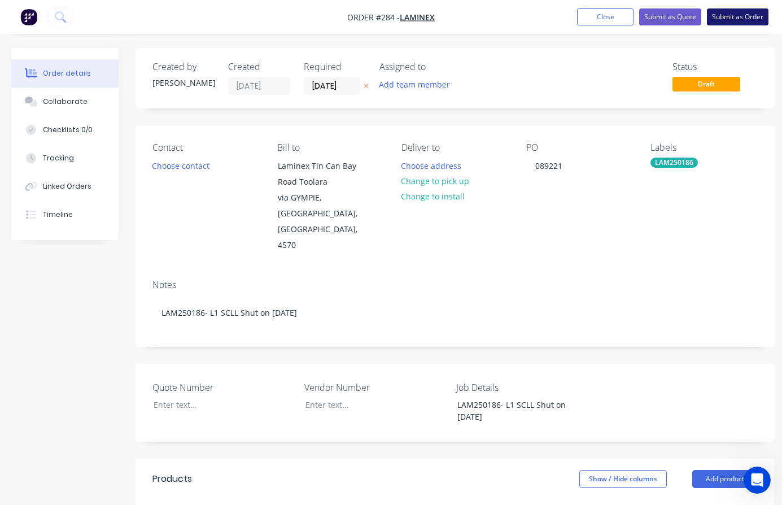
click at [732, 15] on button "Submit as Order" at bounding box center [738, 16] width 62 height 17
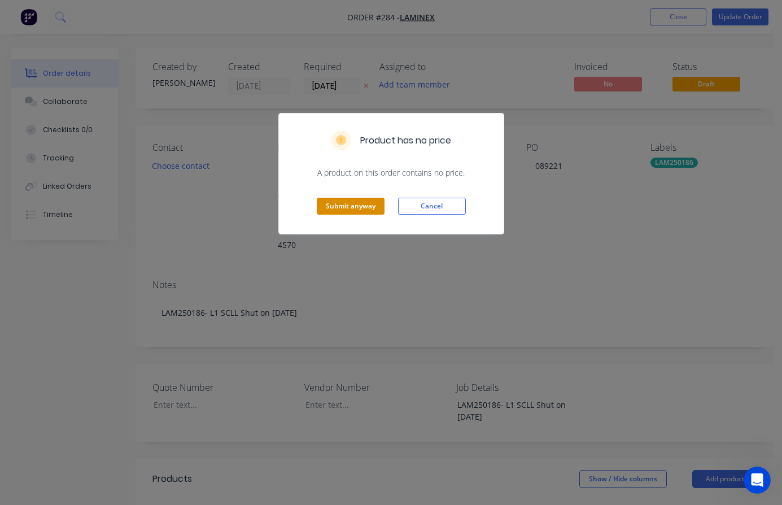
click at [342, 207] on button "Submit anyway" at bounding box center [351, 206] width 68 height 17
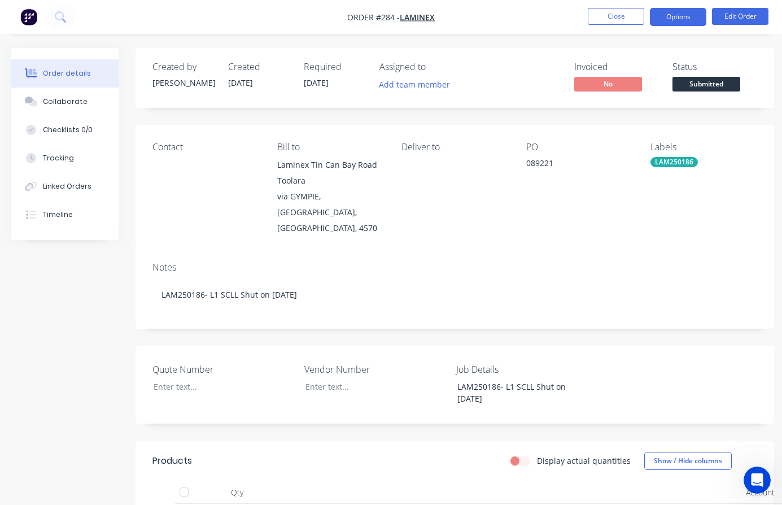
click at [673, 18] on button "Options" at bounding box center [678, 17] width 56 height 18
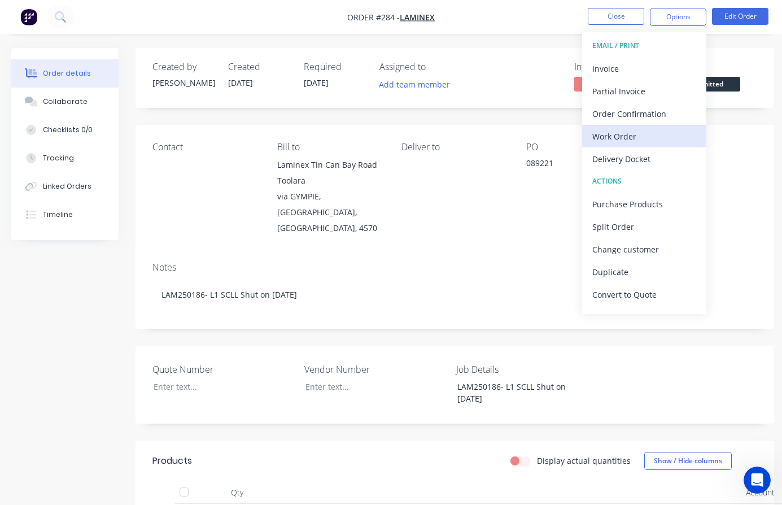
click at [612, 138] on div "Work Order" at bounding box center [645, 136] width 104 height 16
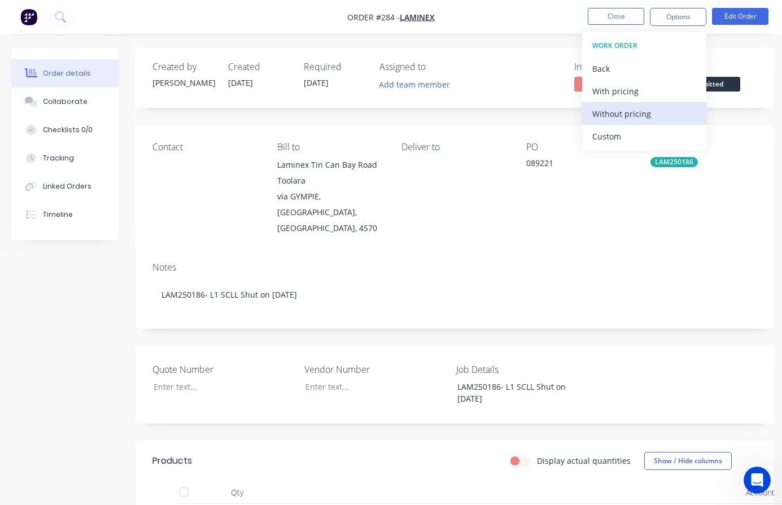
click at [620, 115] on div "Without pricing" at bounding box center [645, 114] width 104 height 16
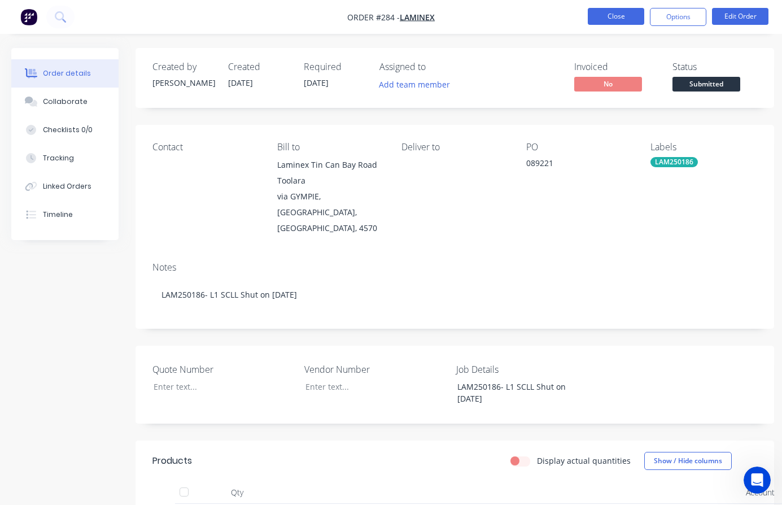
click at [627, 15] on button "Close" at bounding box center [616, 16] width 56 height 17
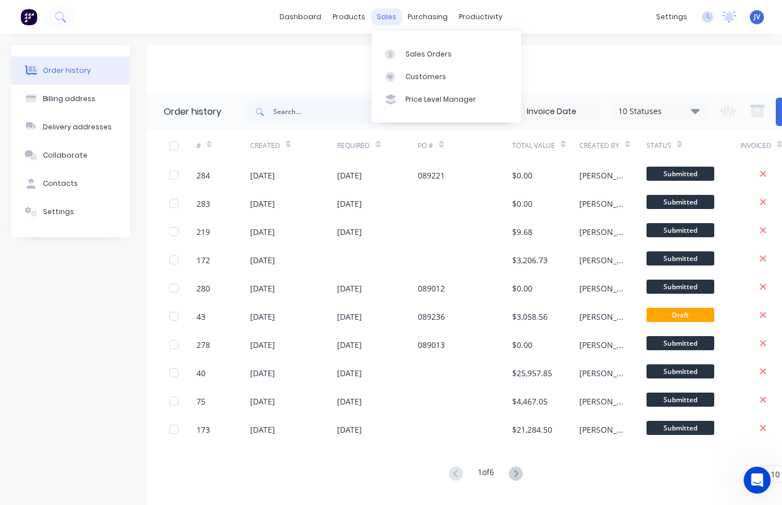
click at [381, 15] on div "sales" at bounding box center [386, 16] width 31 height 17
click at [426, 56] on div "Sales Orders" at bounding box center [429, 54] width 46 height 10
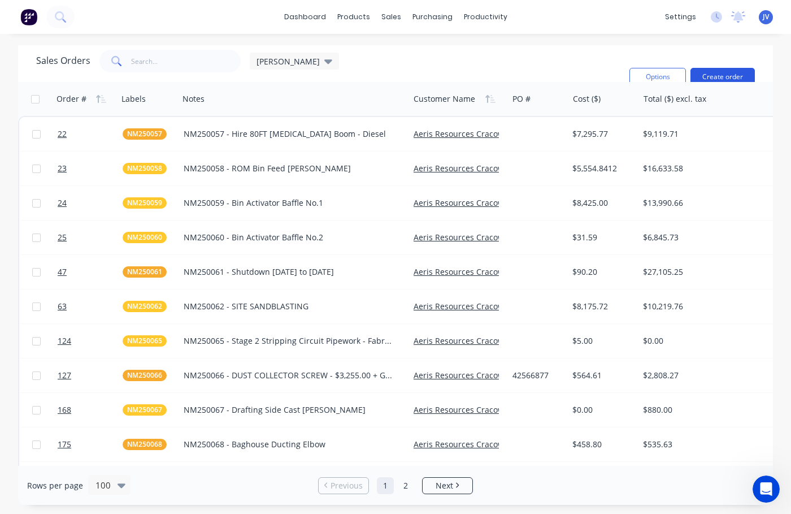
click at [725, 74] on button "Create order" at bounding box center [722, 77] width 64 height 18
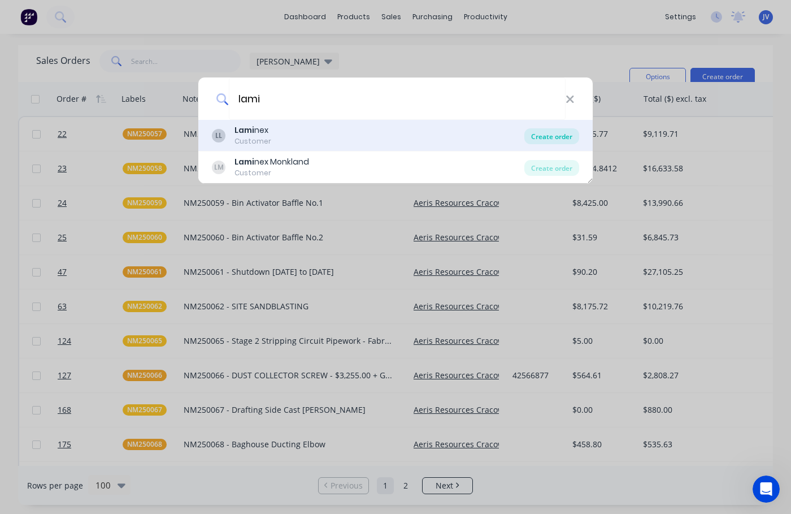
type input "lami"
click at [548, 137] on div "Create order" at bounding box center [551, 136] width 55 height 16
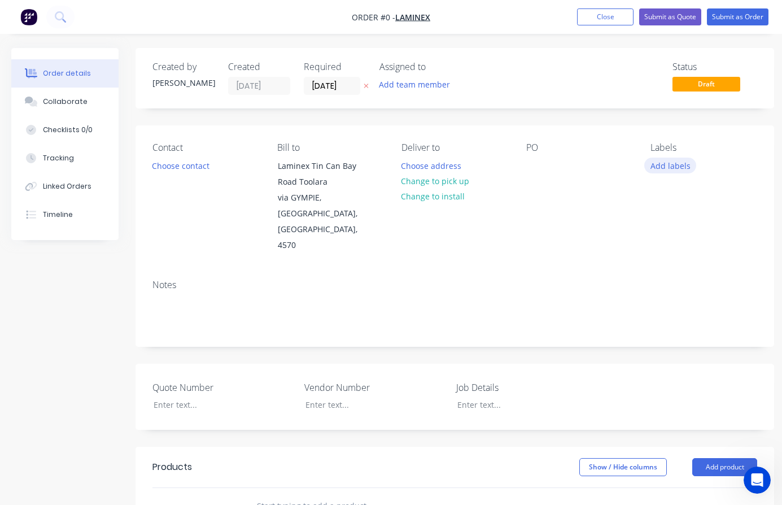
click at [673, 164] on button "Add labels" at bounding box center [671, 165] width 52 height 15
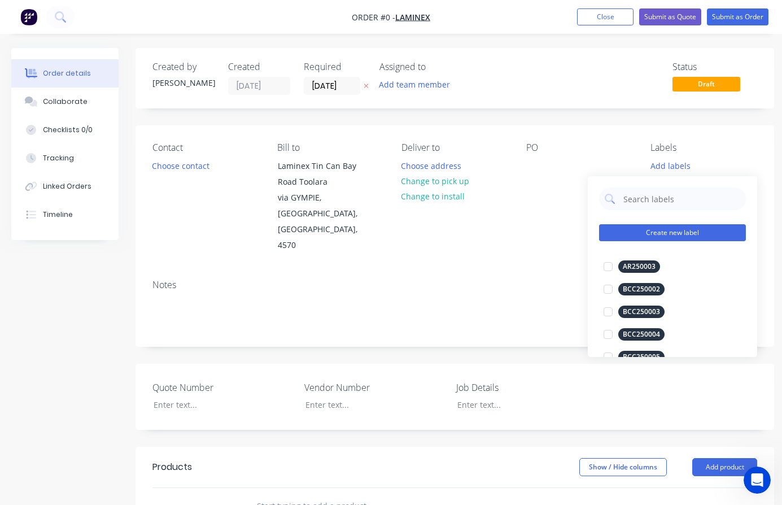
click at [646, 233] on button "Create new label" at bounding box center [672, 232] width 147 height 17
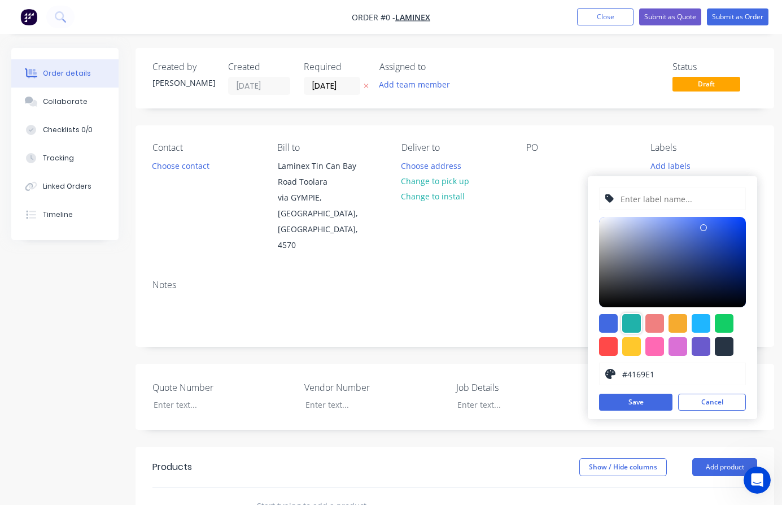
click at [633, 323] on div at bounding box center [632, 323] width 19 height 19
type input "#20B2AA"
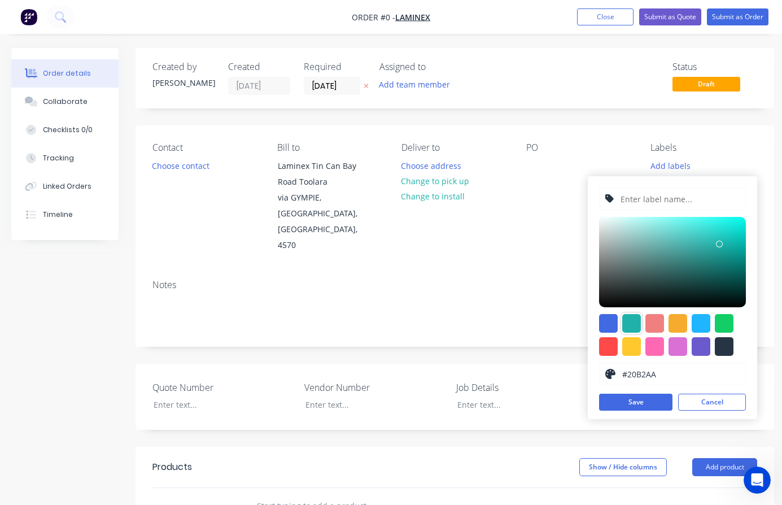
click at [644, 197] on input "text" at bounding box center [680, 198] width 120 height 21
type input "LAM250187"
click at [629, 403] on button "Save" at bounding box center [635, 402] width 73 height 17
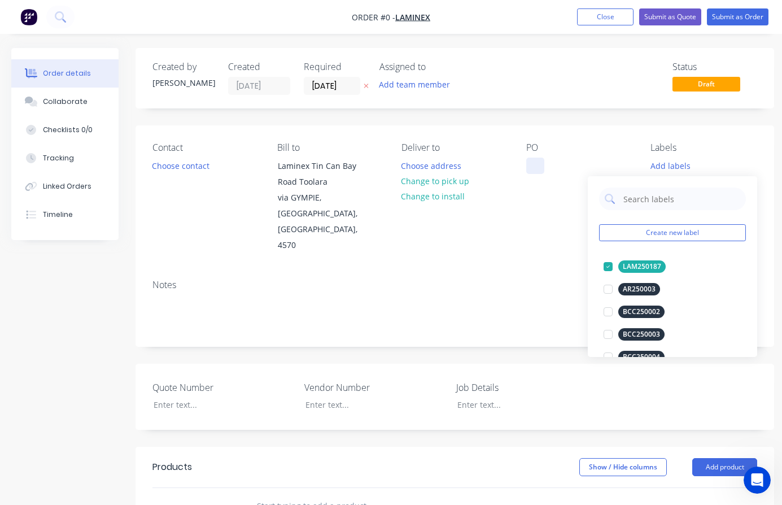
click at [532, 166] on div "Order details Collaborate Checklists 0/0 Tracking Linked Orders Timeline Order …" at bounding box center [393, 431] width 786 height 766
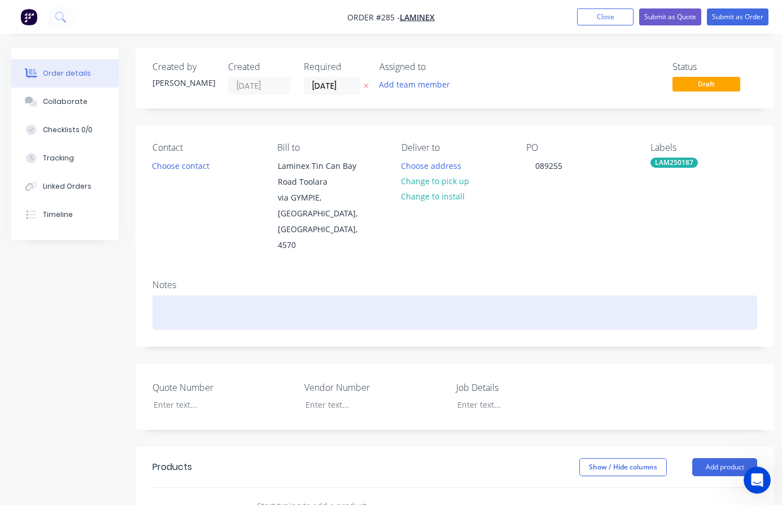
click at [166, 295] on div at bounding box center [455, 312] width 605 height 34
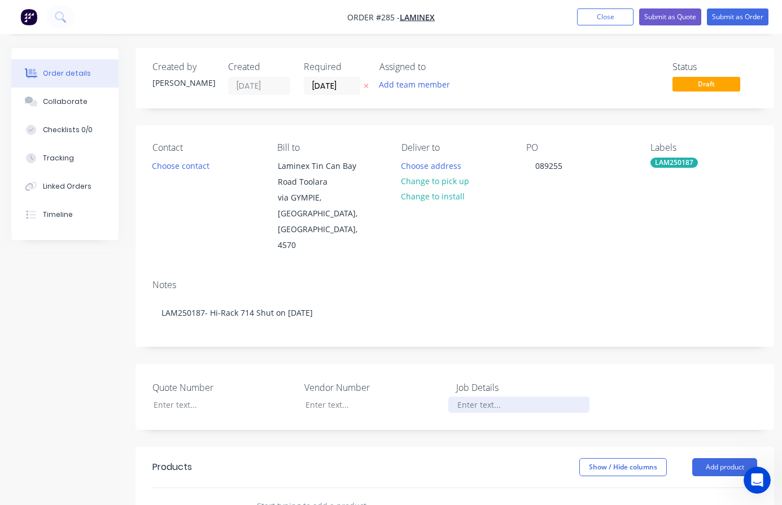
click at [468, 397] on div at bounding box center [519, 405] width 141 height 16
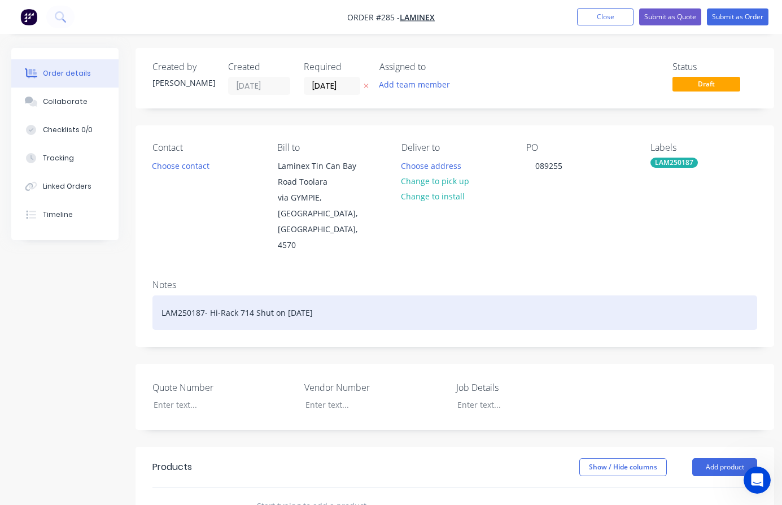
drag, startPoint x: 333, startPoint y: 280, endPoint x: 160, endPoint y: 288, distance: 173.1
click at [160, 295] on div "LAM250187- Hi-Rack 714 Shut on [DATE]" at bounding box center [455, 312] width 605 height 34
copy div "LAM250187- Hi-Rack 714 Shut on [DATE]"
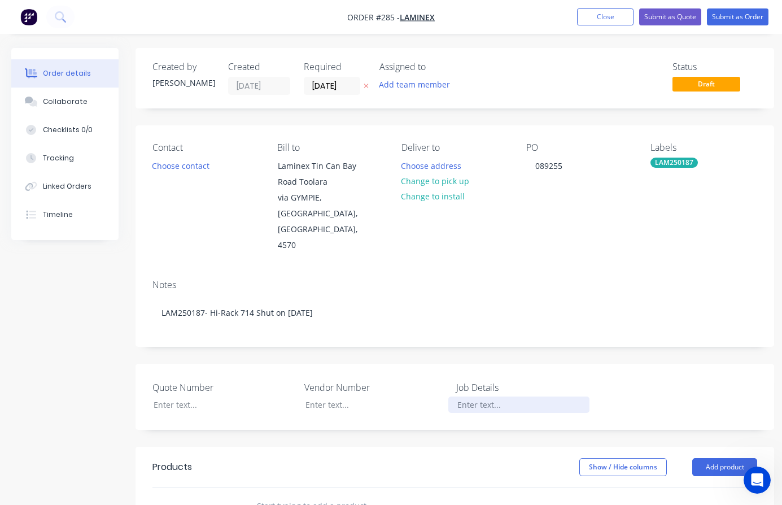
paste div
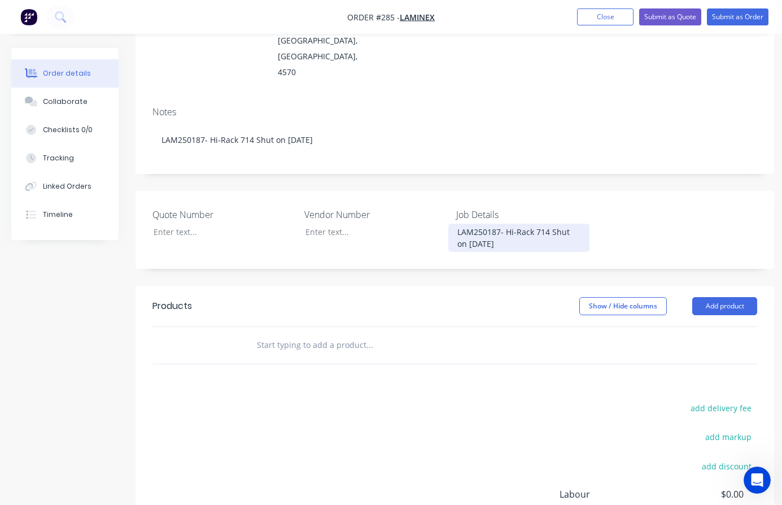
scroll to position [226, 0]
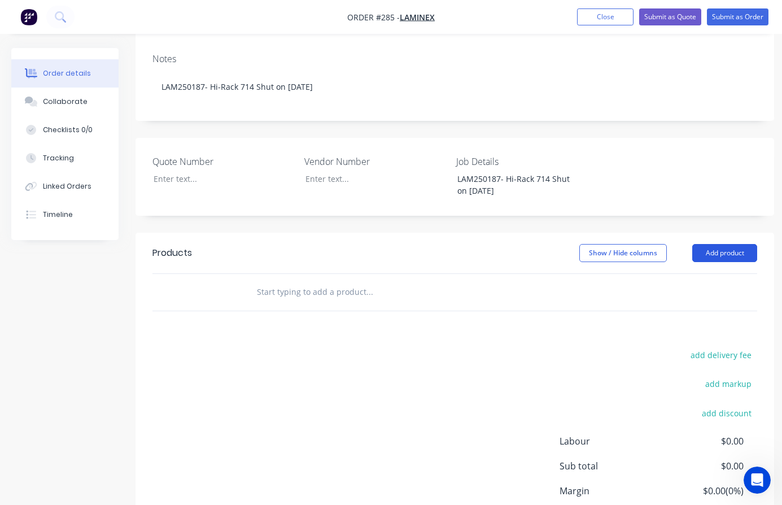
click at [739, 244] on button "Add product" at bounding box center [725, 253] width 65 height 18
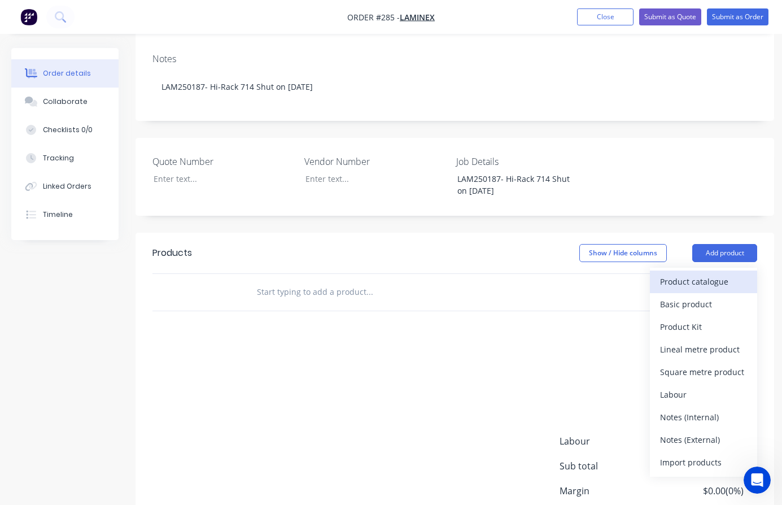
click at [679, 273] on div "Product catalogue" at bounding box center [703, 281] width 87 height 16
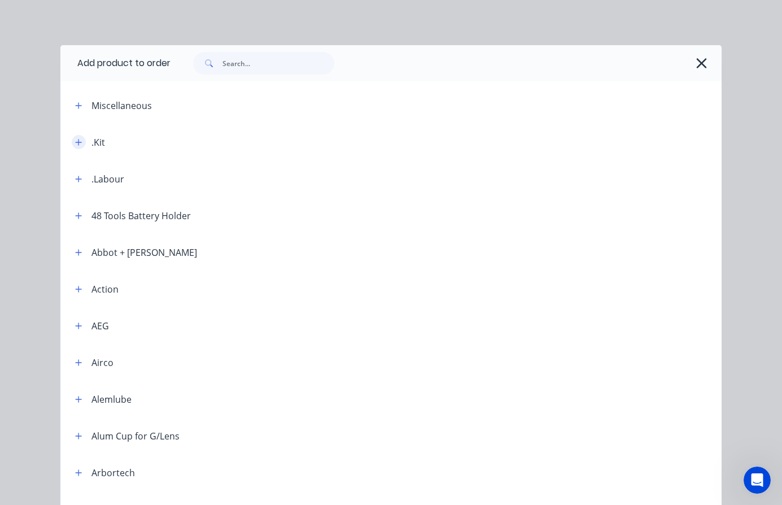
click at [76, 142] on icon "button" at bounding box center [79, 142] width 6 height 6
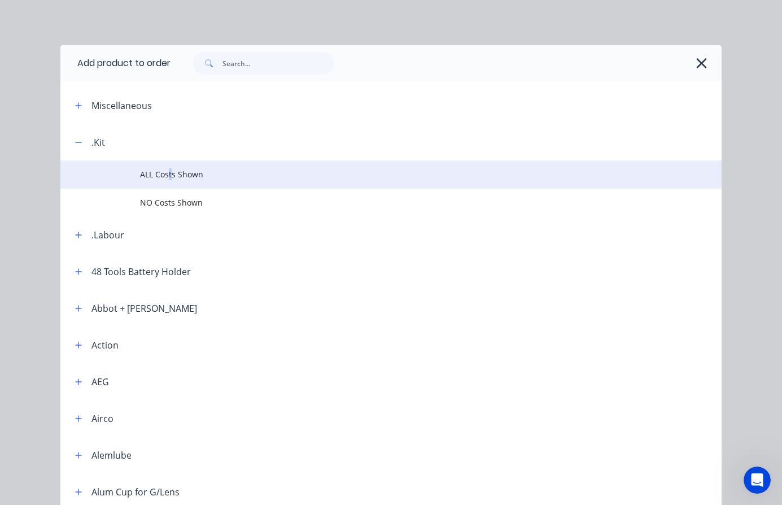
click at [166, 175] on span "ALL Costs Shown" at bounding box center [373, 174] width 466 height 12
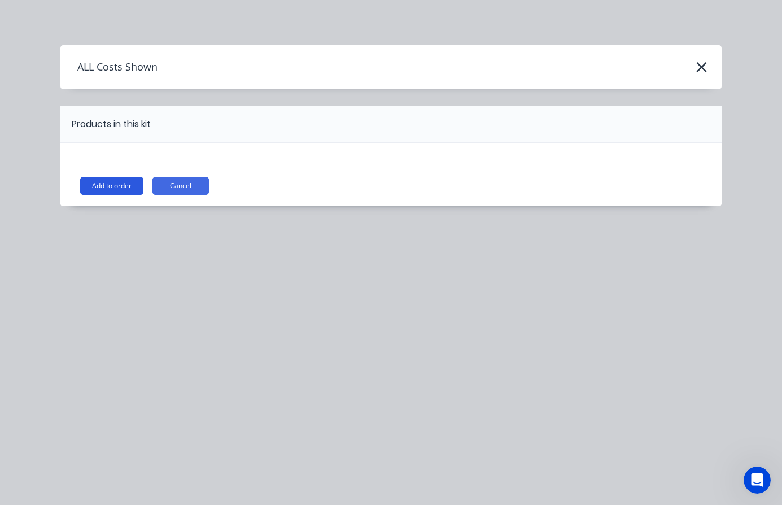
click at [115, 182] on button "Add to order" at bounding box center [111, 186] width 63 height 18
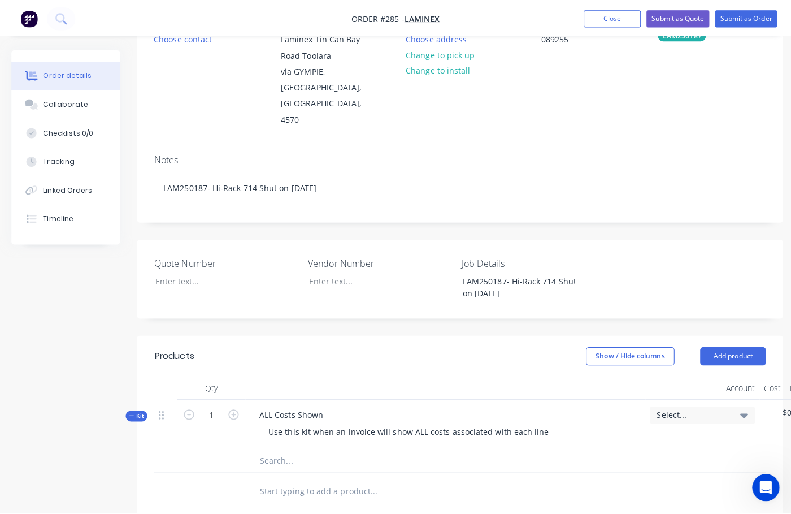
scroll to position [0, 0]
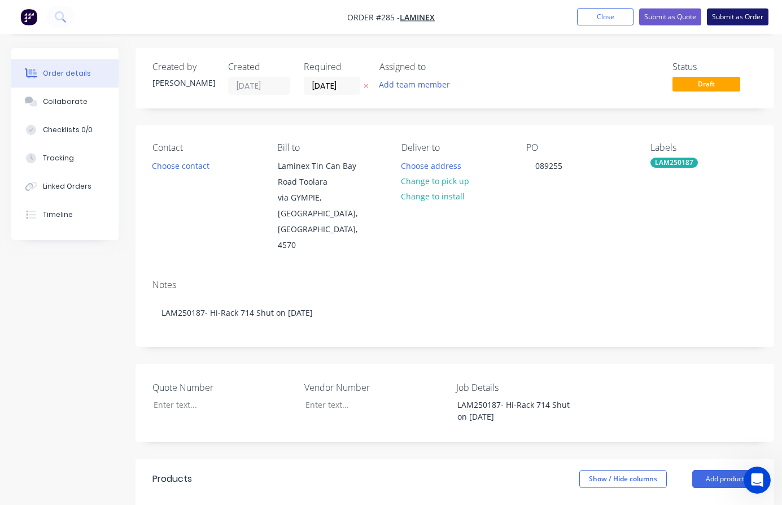
click at [736, 16] on button "Submit as Order" at bounding box center [738, 16] width 62 height 17
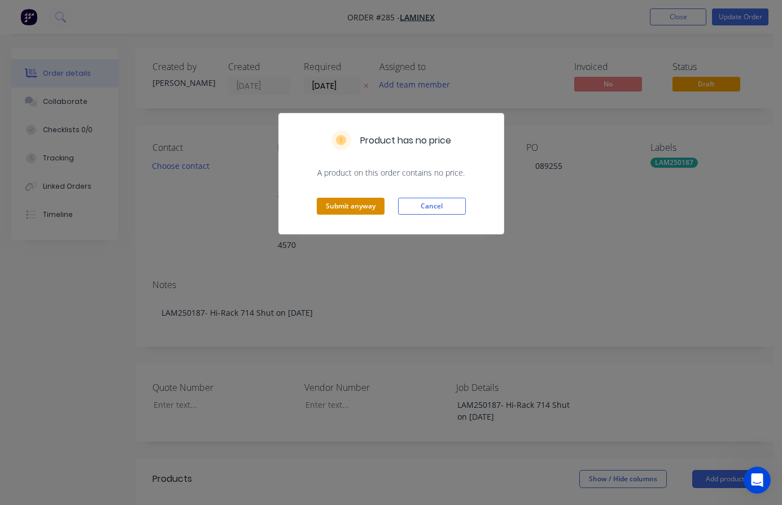
click at [368, 203] on button "Submit anyway" at bounding box center [351, 206] width 68 height 17
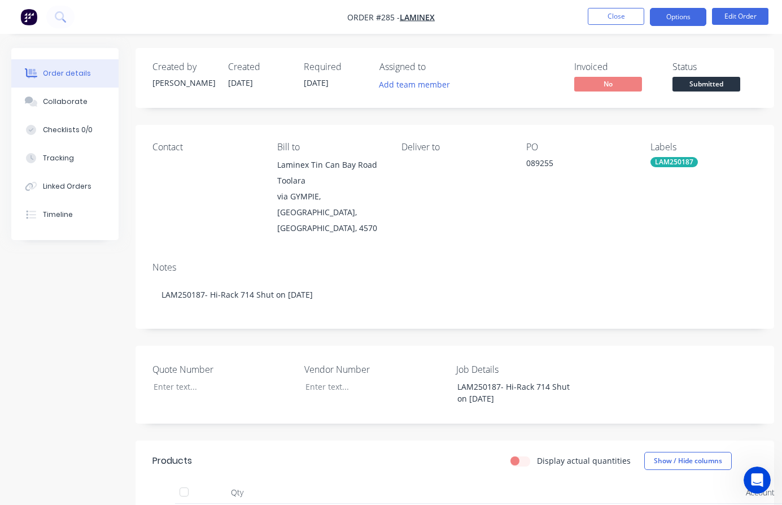
click at [684, 15] on button "Options" at bounding box center [678, 17] width 56 height 18
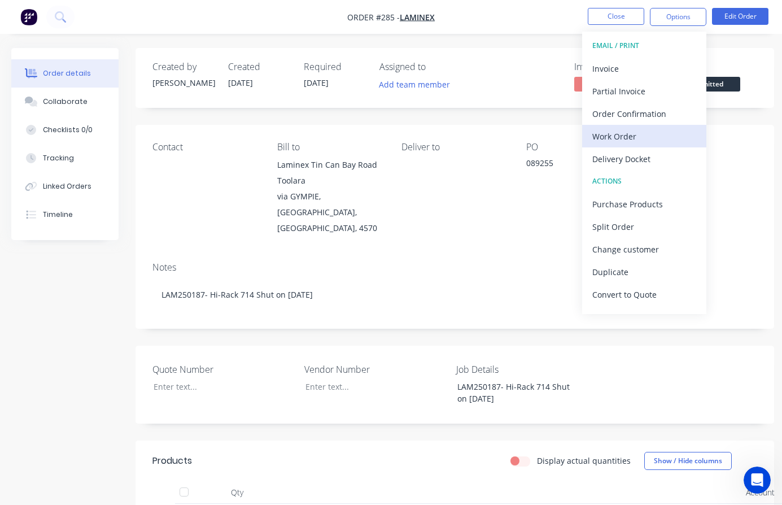
click at [625, 134] on div "Work Order" at bounding box center [645, 136] width 104 height 16
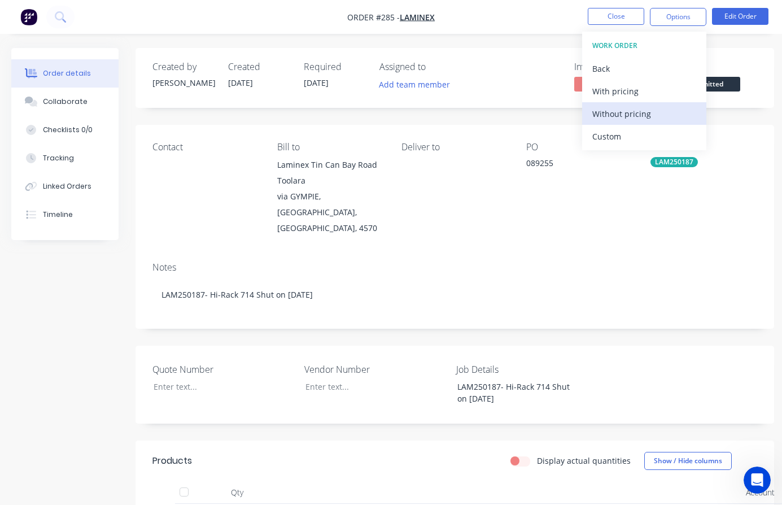
click at [629, 110] on div "Without pricing" at bounding box center [645, 114] width 104 height 16
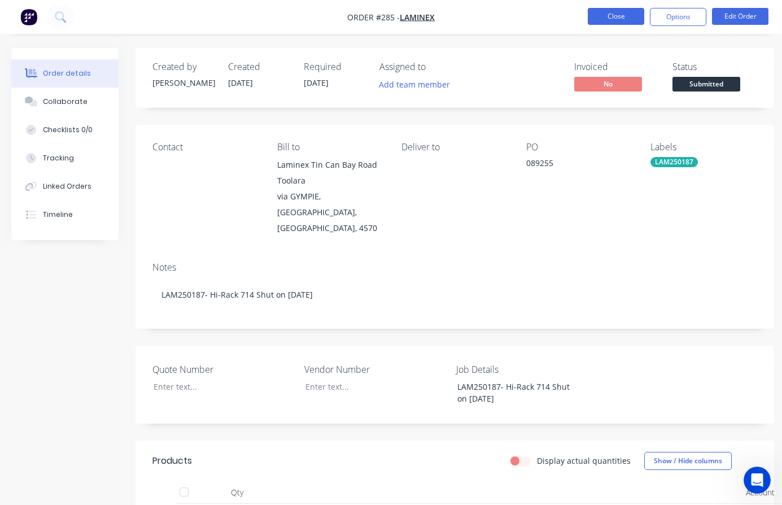
click at [623, 18] on button "Close" at bounding box center [616, 16] width 56 height 17
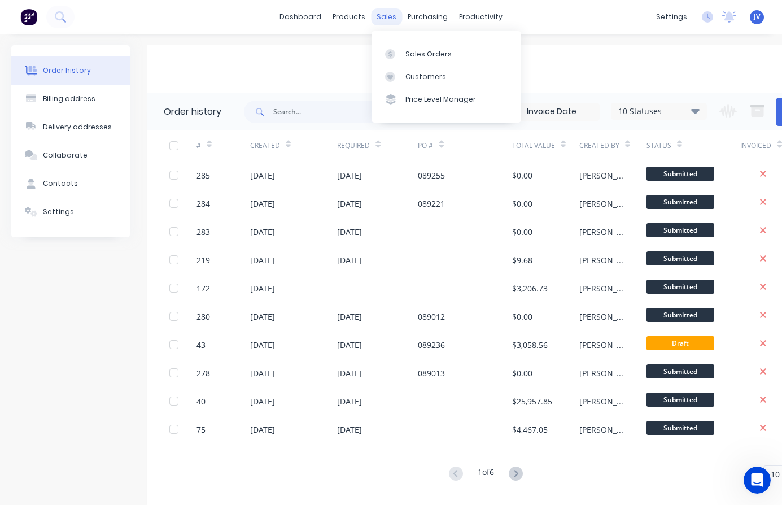
click at [388, 16] on div "sales" at bounding box center [386, 16] width 31 height 17
click at [420, 50] on div "Sales Orders" at bounding box center [429, 54] width 46 height 10
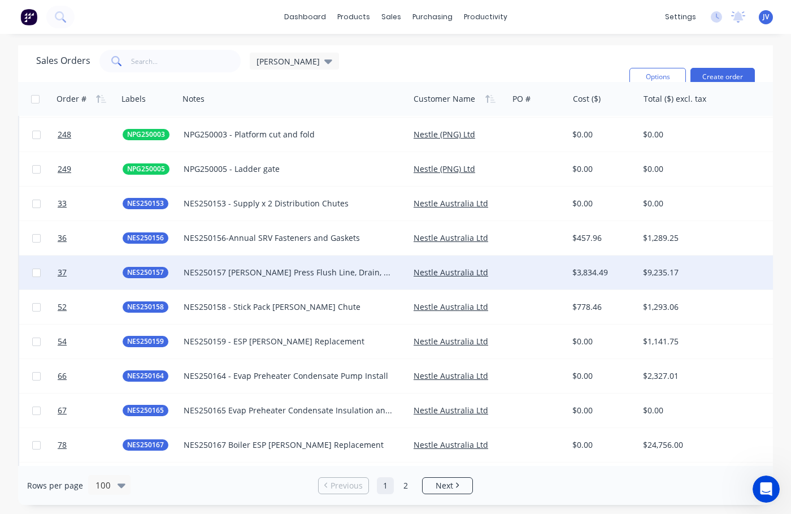
scroll to position [3102, 0]
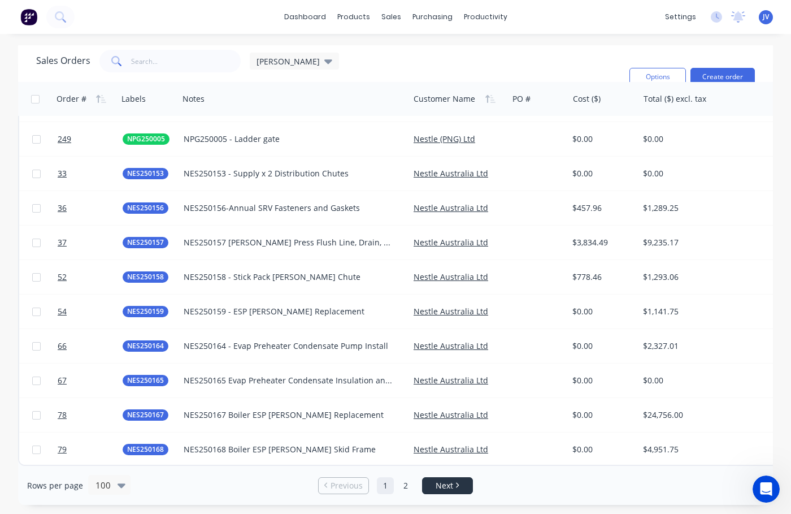
click at [451, 484] on link "Next" at bounding box center [448, 485] width 50 height 11
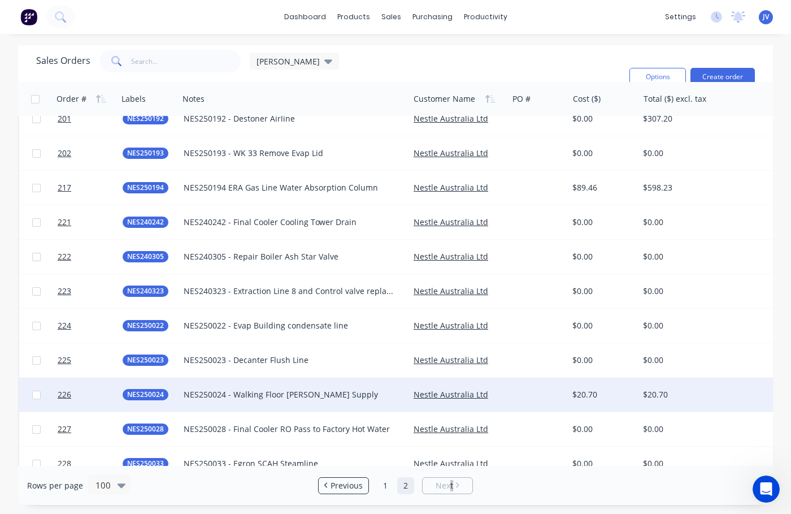
scroll to position [621, 0]
